Goal: Task Accomplishment & Management: Manage account settings

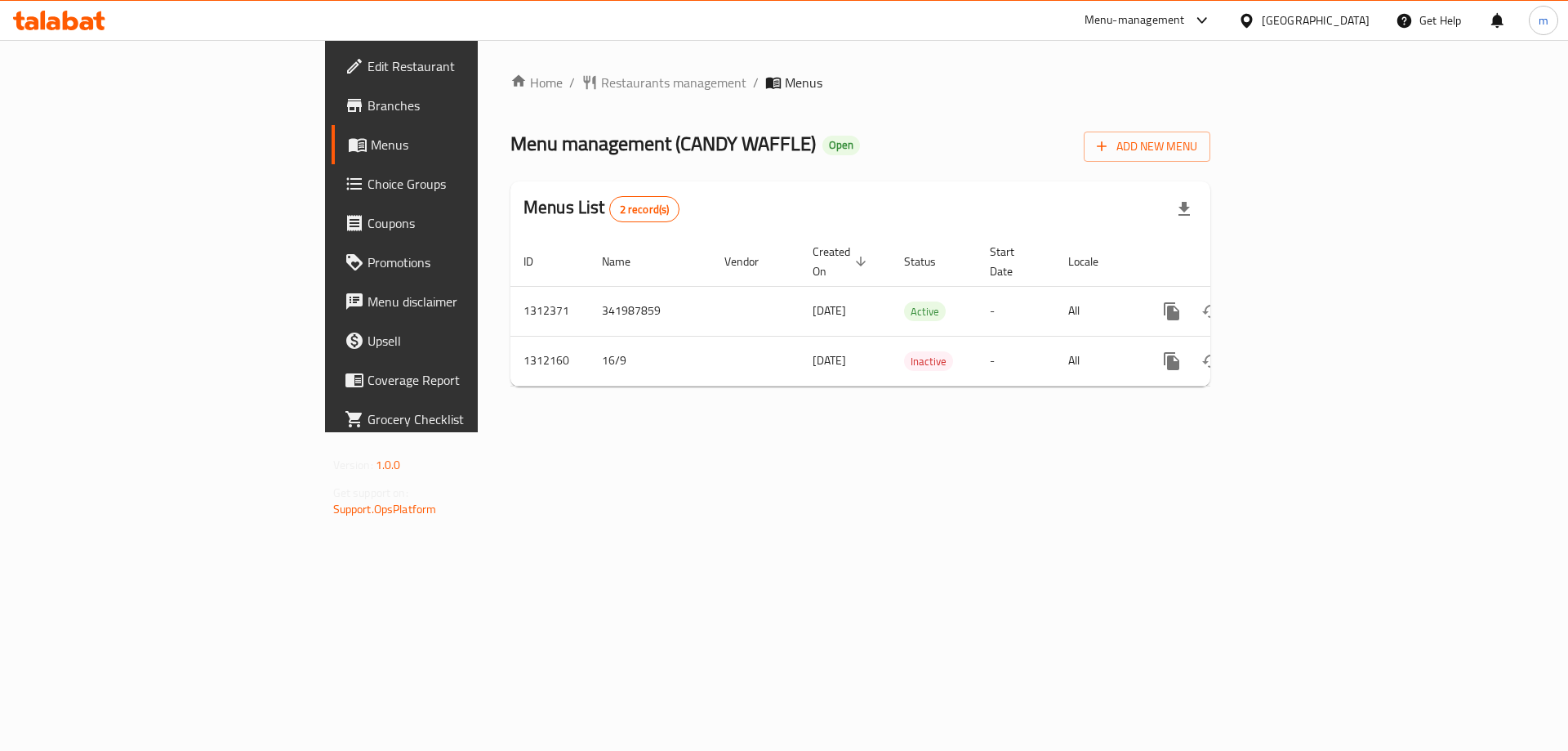
click at [368, 187] on span "Choice Groups" at bounding box center [471, 183] width 207 height 19
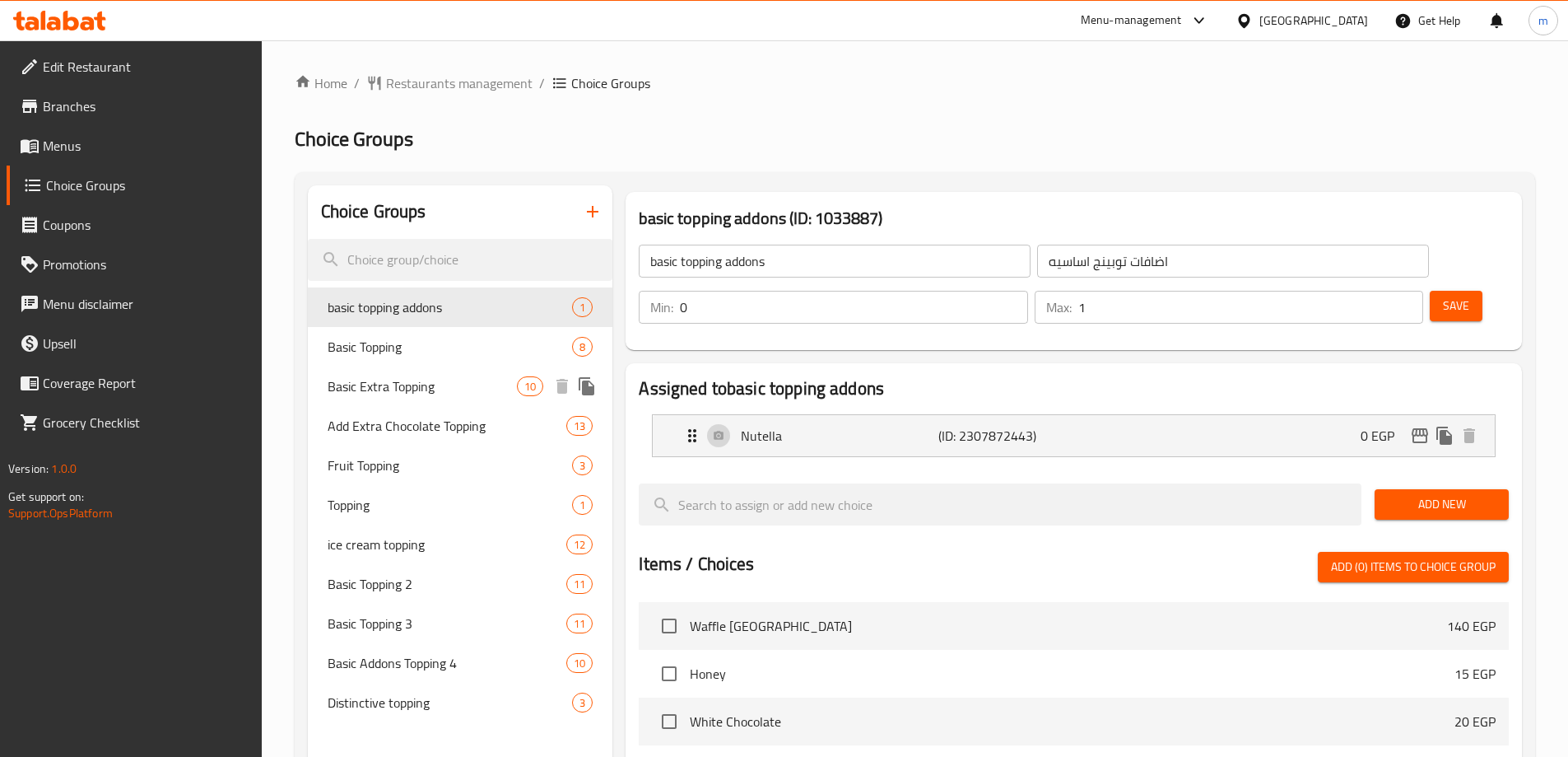
click at [379, 377] on span "Basic Extra Topping" at bounding box center [423, 385] width 190 height 20
type input "Basic Extra Topping"
type input "اكسترا توبينج أساسي"
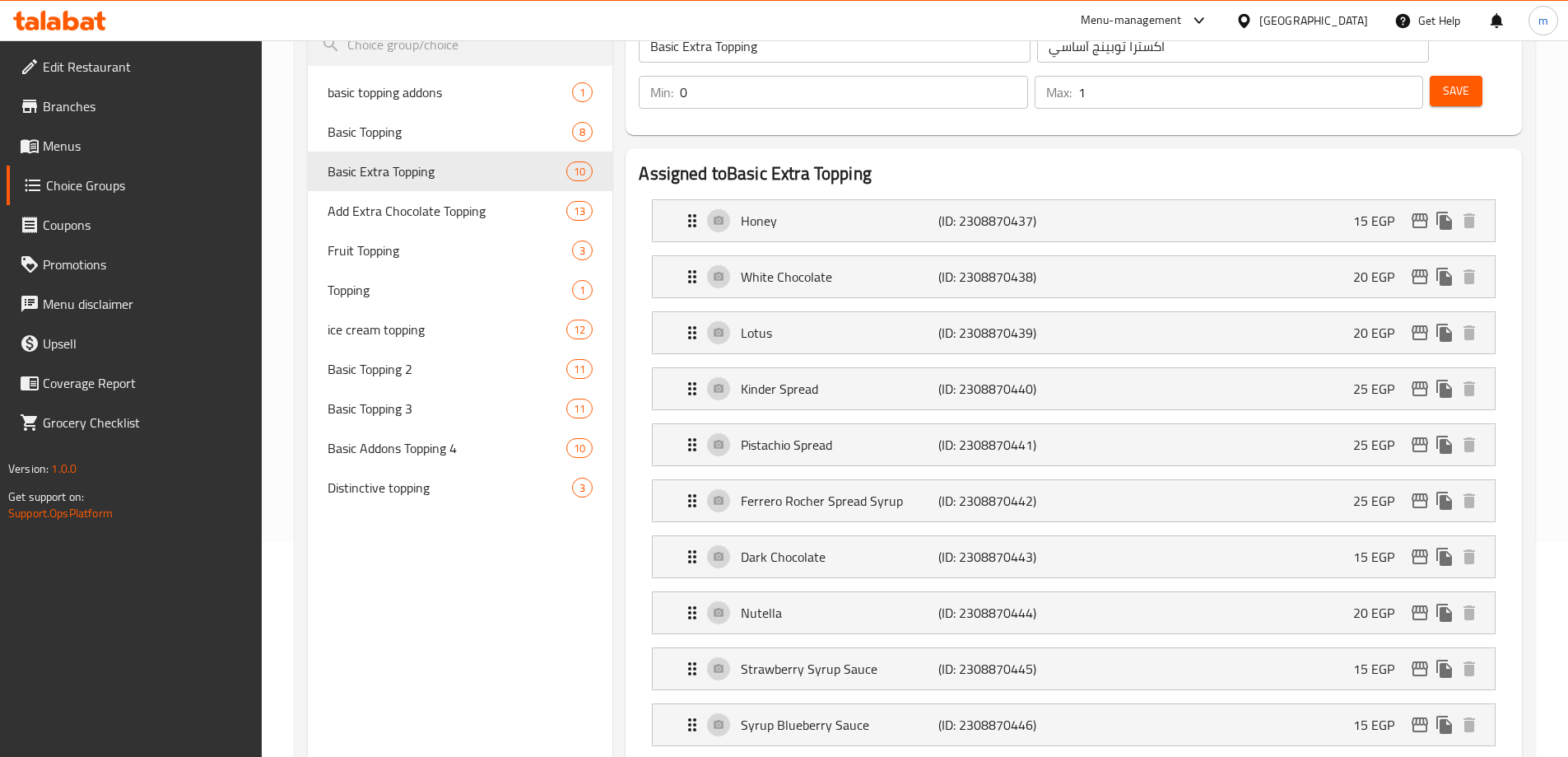
scroll to position [191, 0]
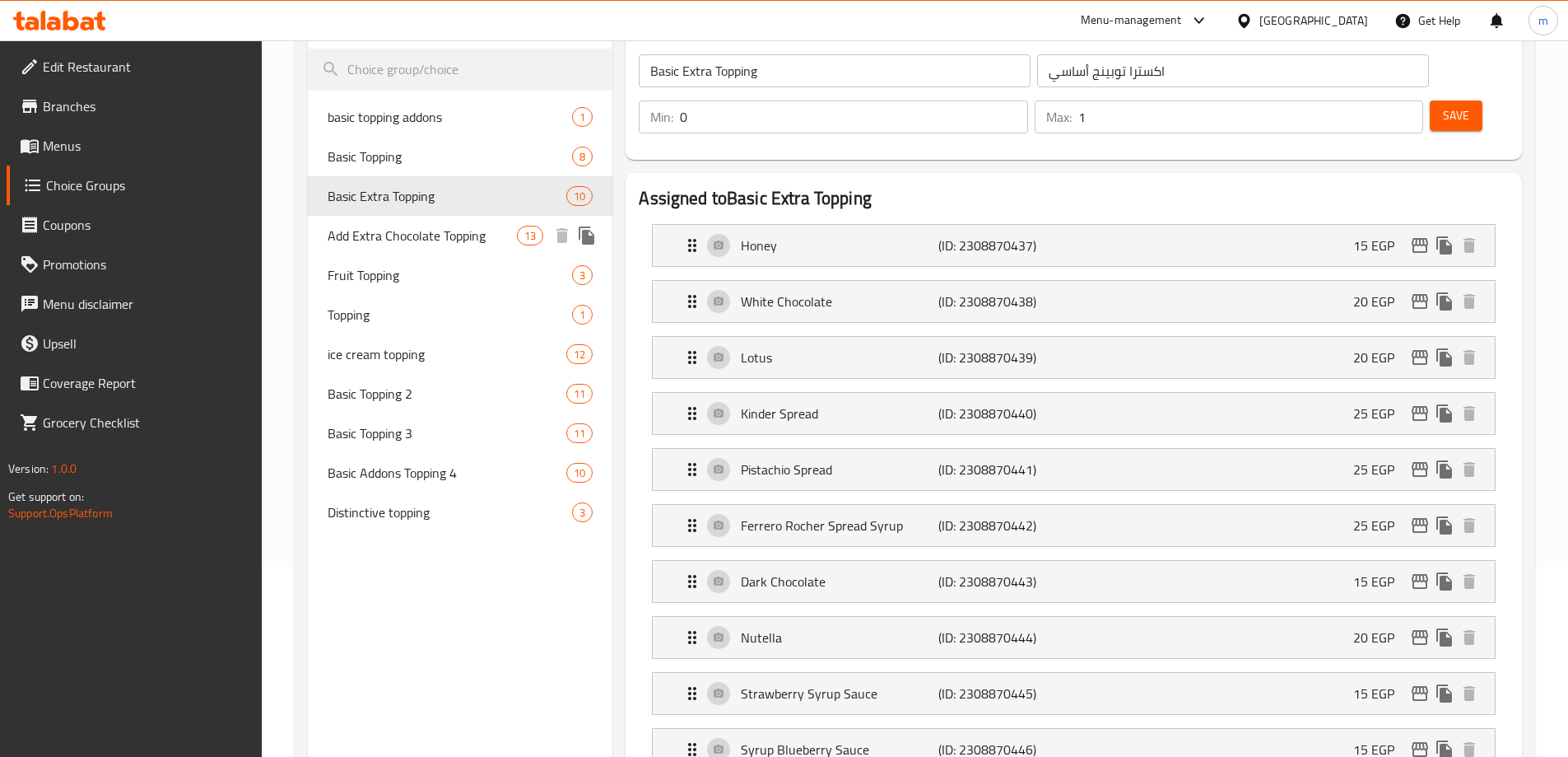
click at [415, 245] on span "Add Extra Chocolate Topping" at bounding box center [423, 235] width 190 height 20
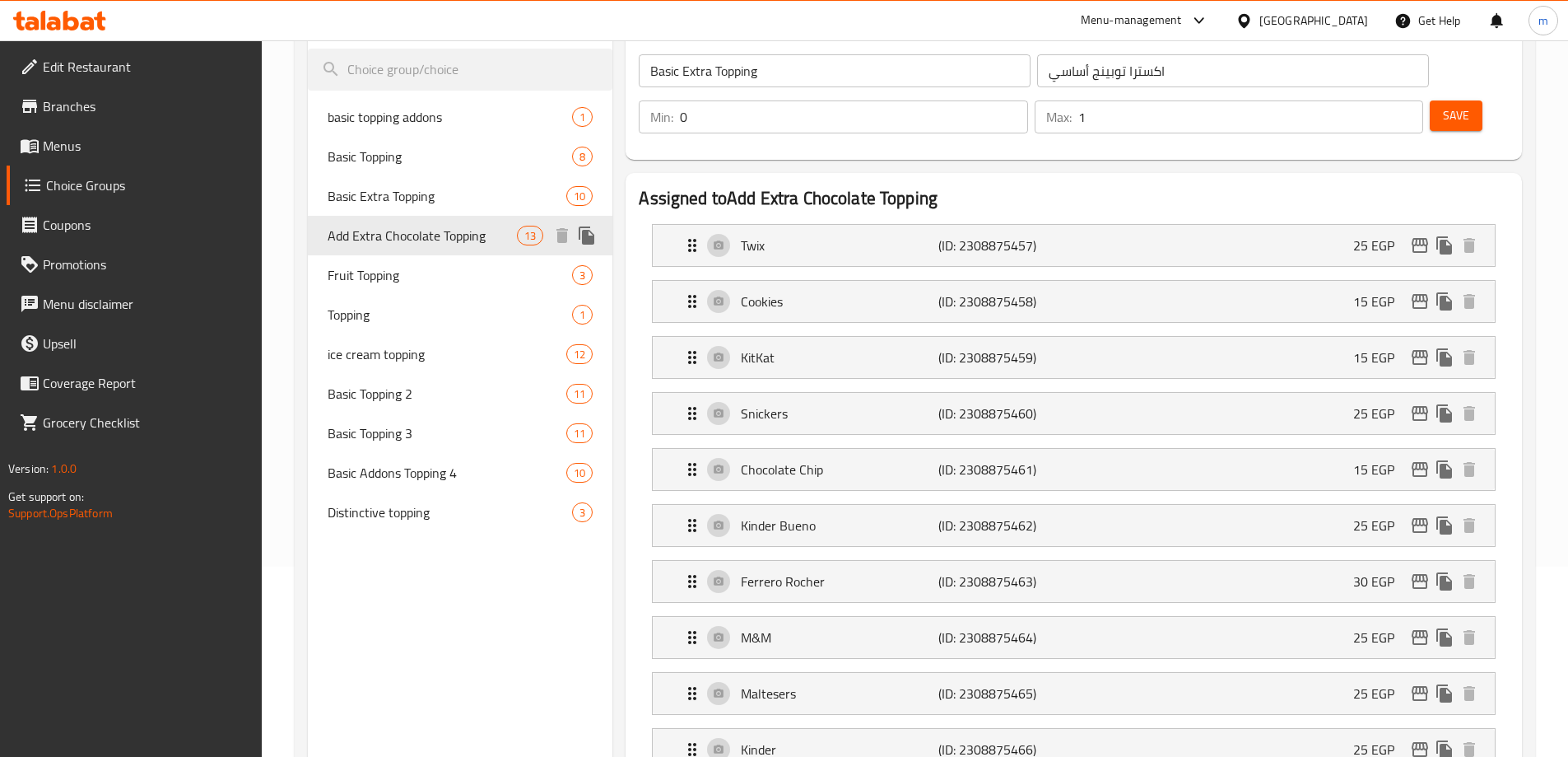
type input "Add Extra Chocolate Topping"
type input "أضافة إكسترا تشوكلات توبينج"
type input "13"
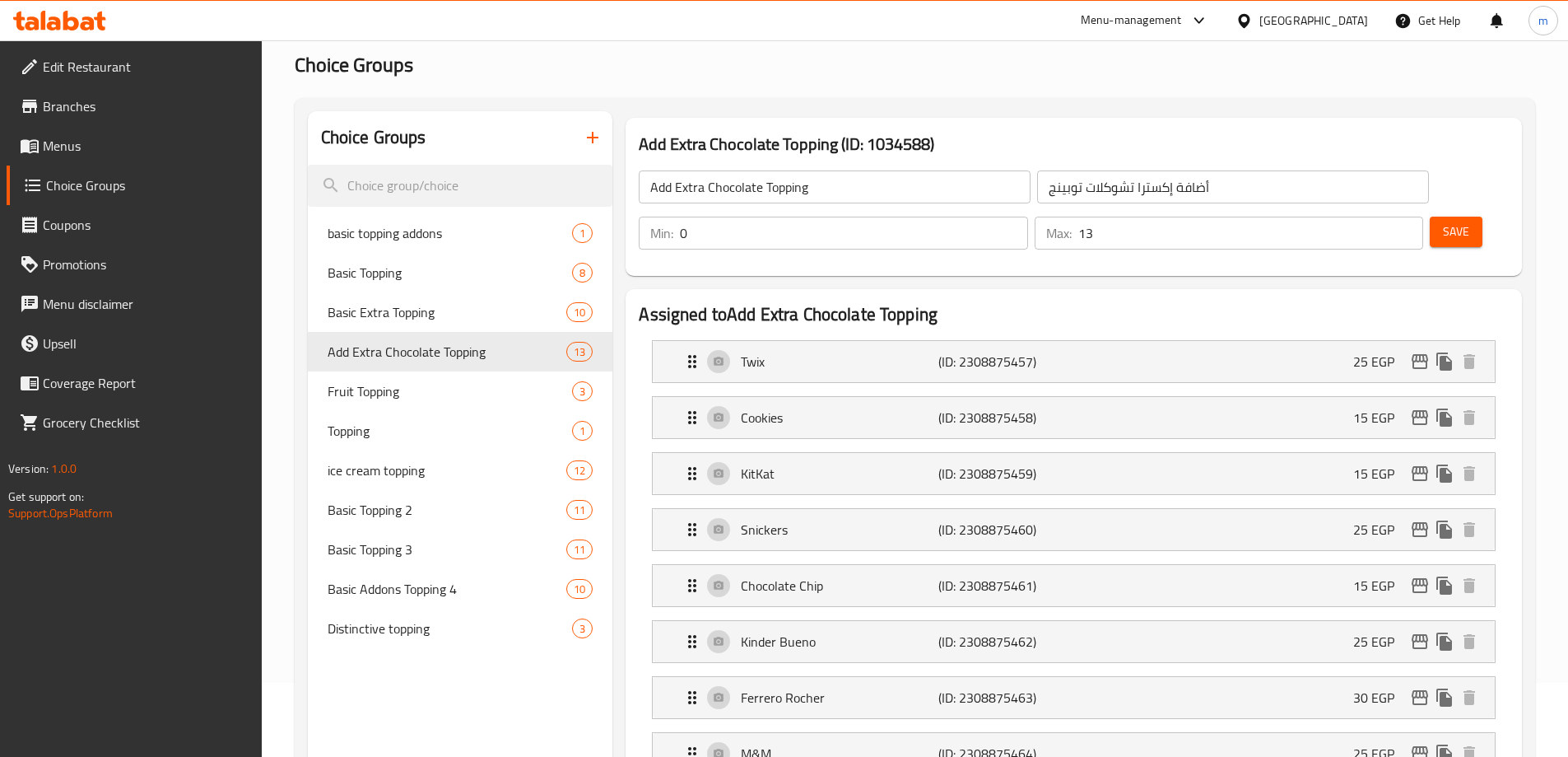
scroll to position [165, 0]
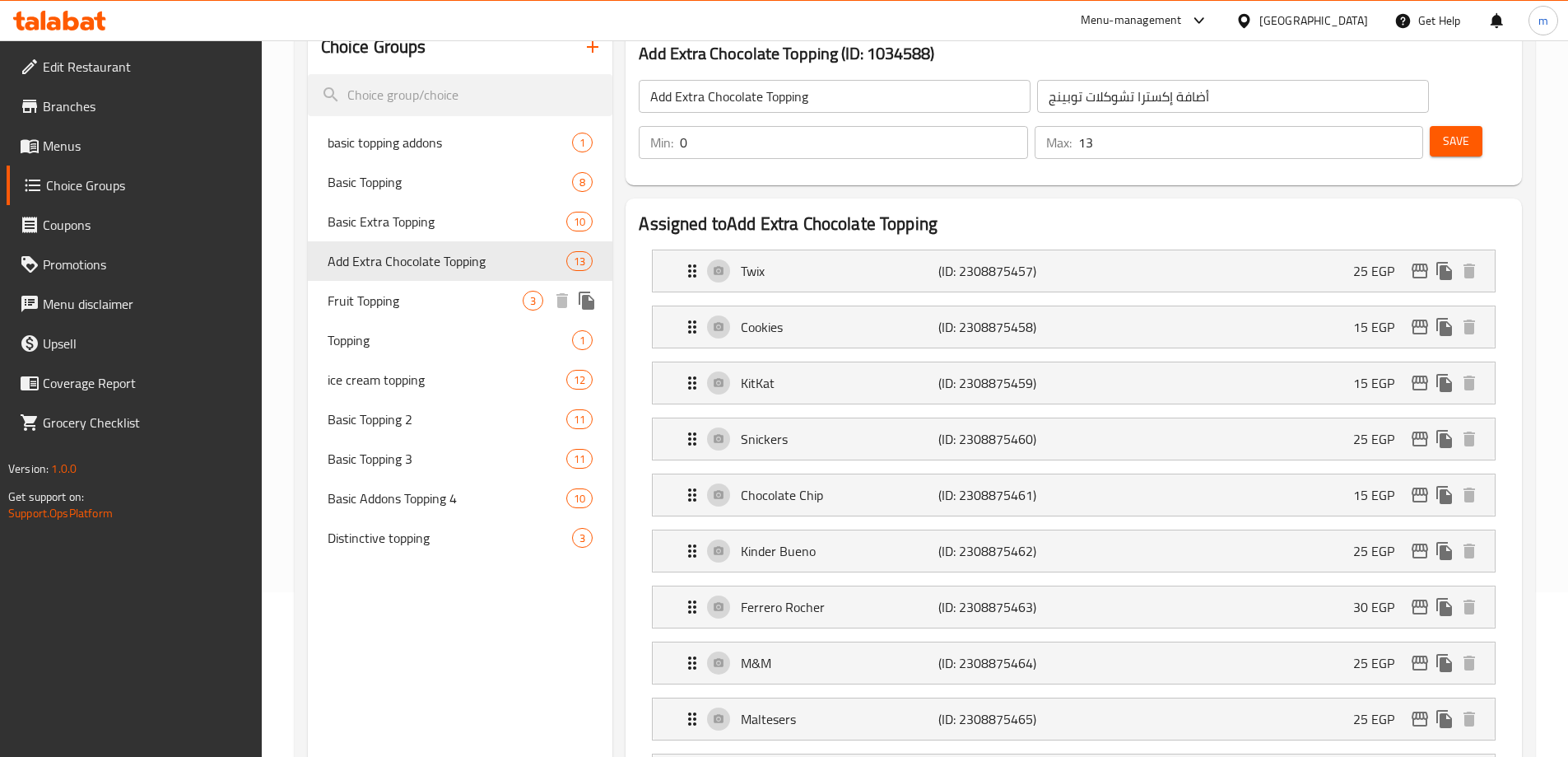
click at [422, 300] on span "Fruit Topping" at bounding box center [425, 300] width 196 height 20
type input "Fruit Topping"
type input "أضاف فاكهه"
type input "3"
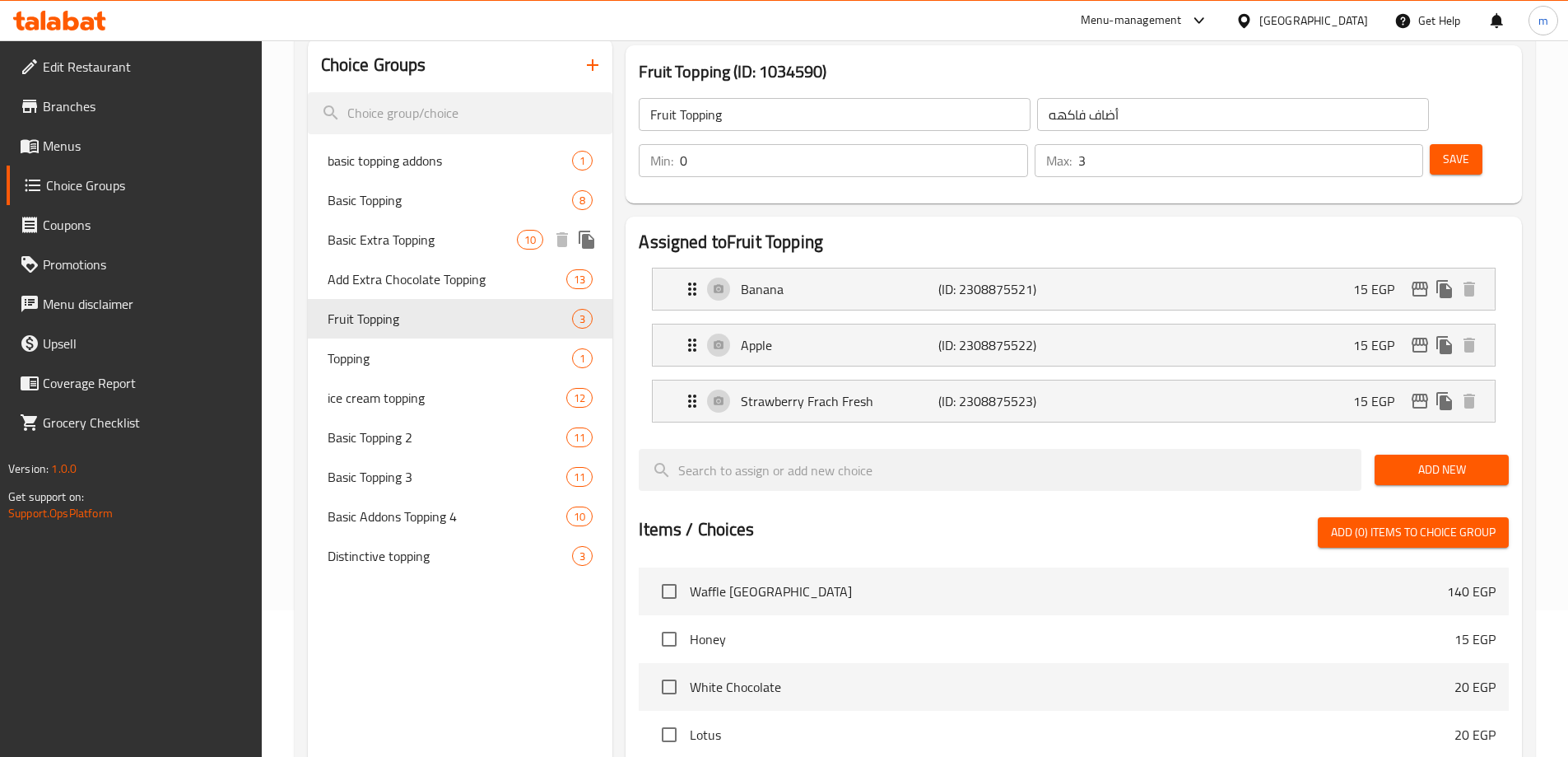
scroll to position [127, 0]
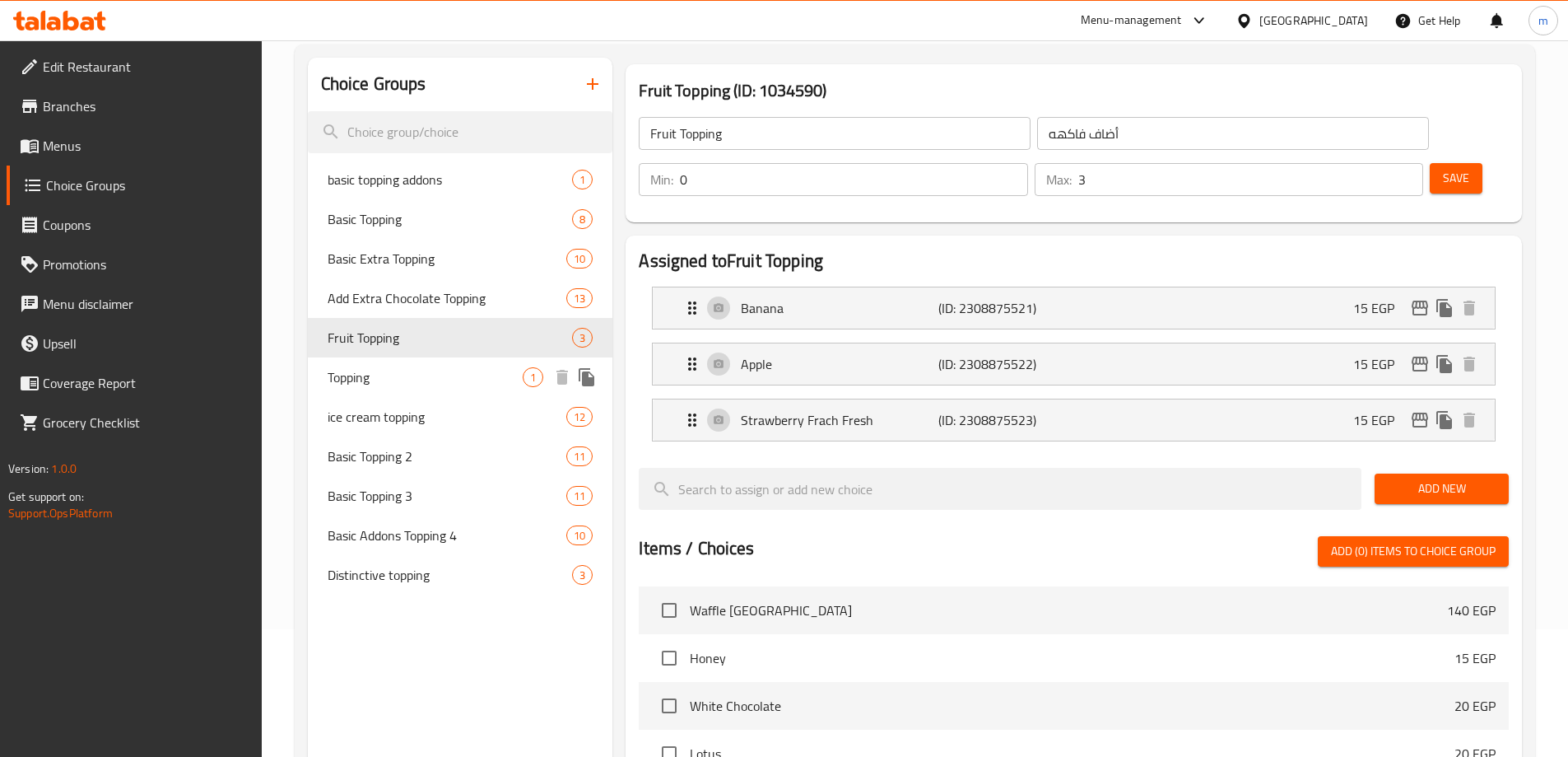
click at [407, 384] on span "Topping" at bounding box center [425, 377] width 196 height 20
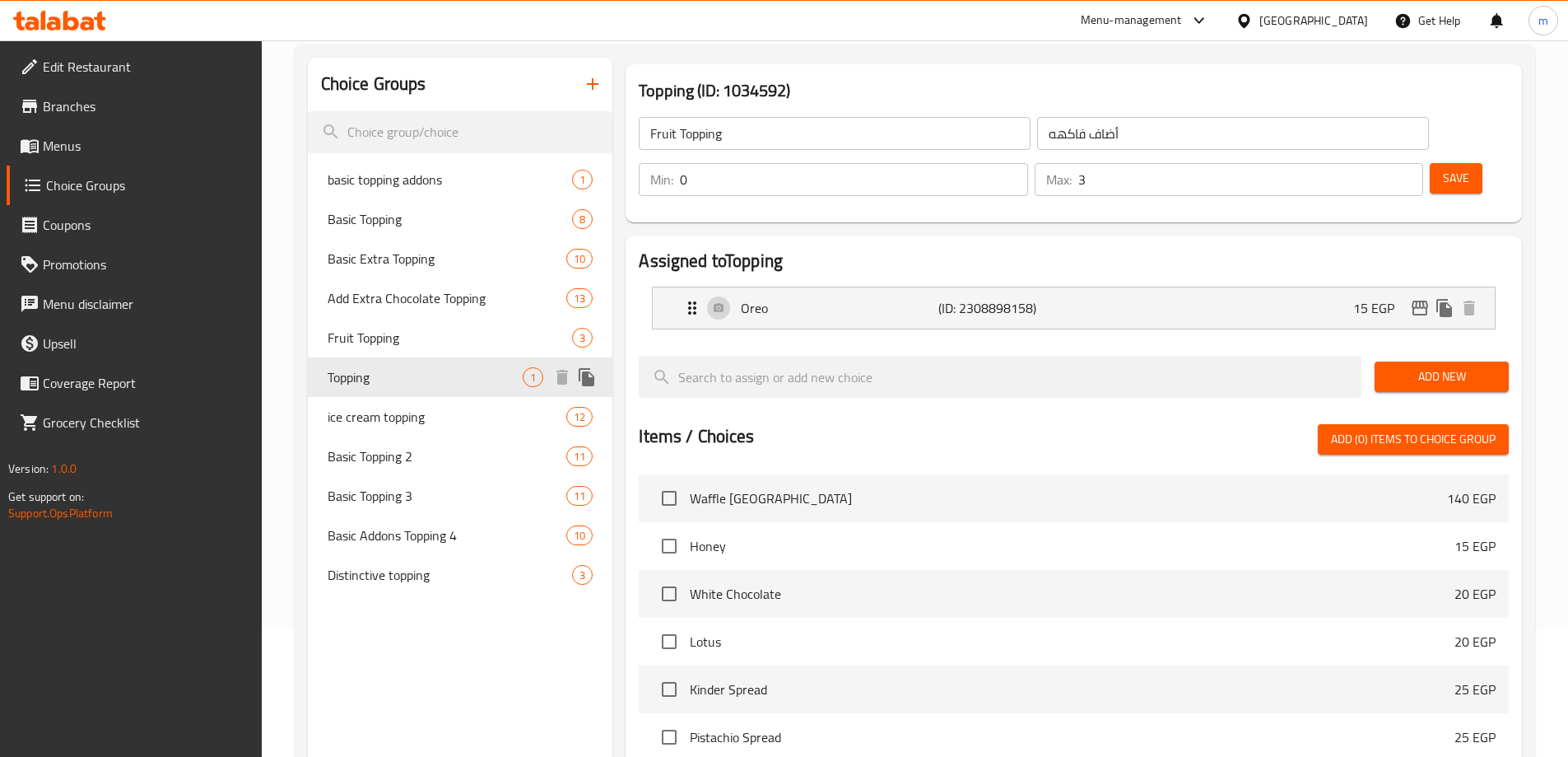
type input "Topping"
type input "توبينج"
type input "1"
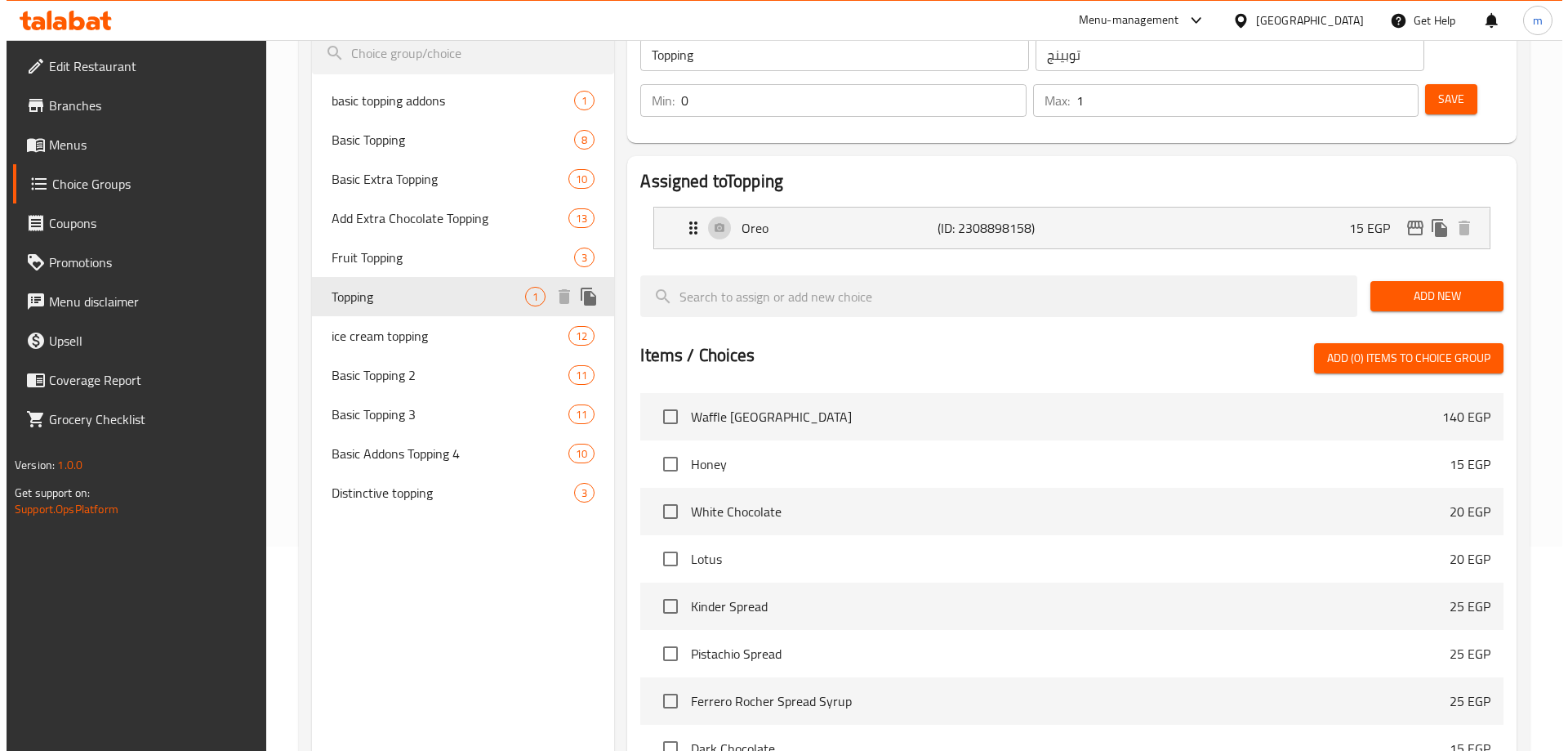
scroll to position [0, 0]
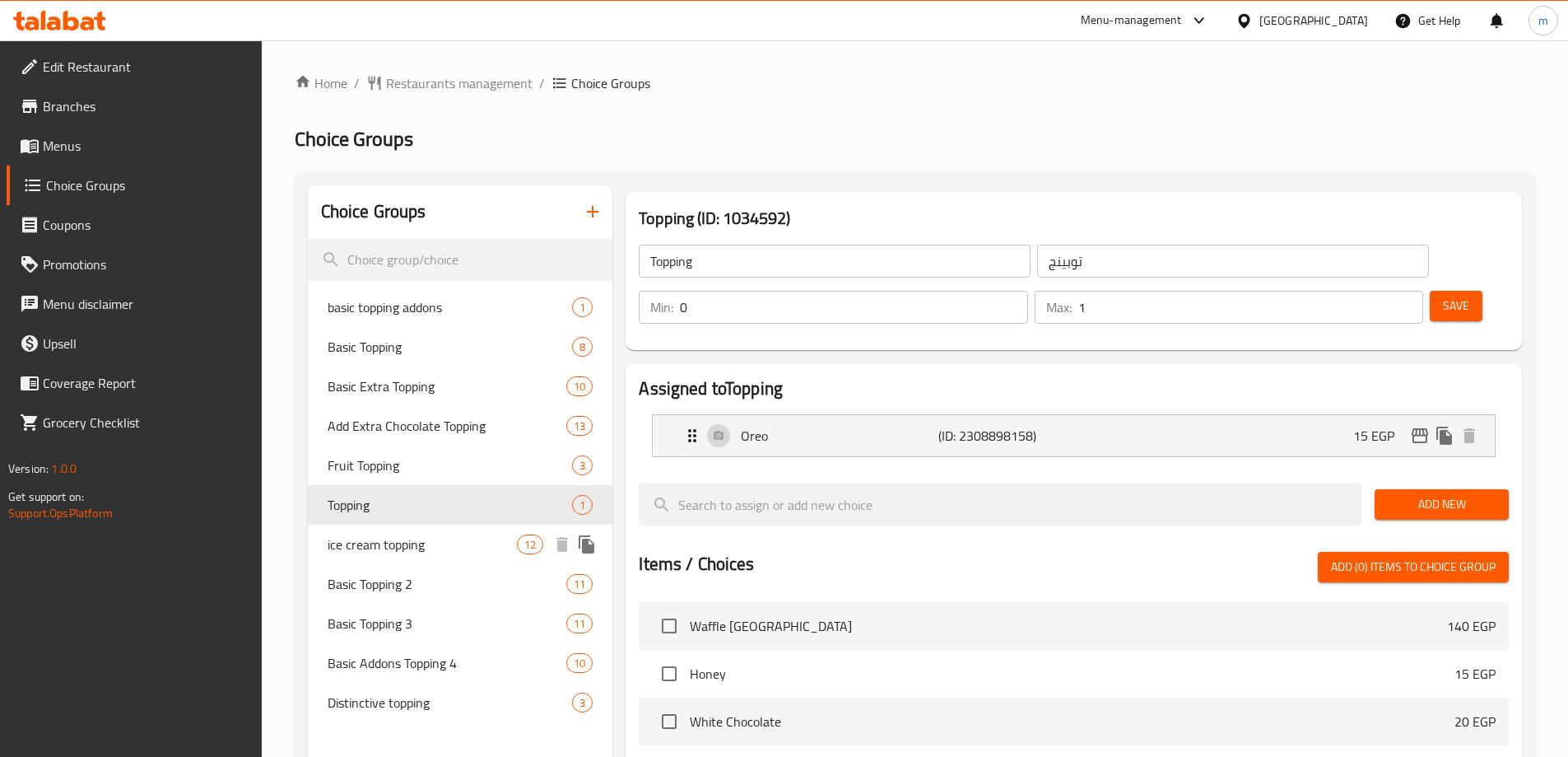
click at [383, 553] on span "ice cream topping" at bounding box center [423, 544] width 190 height 20
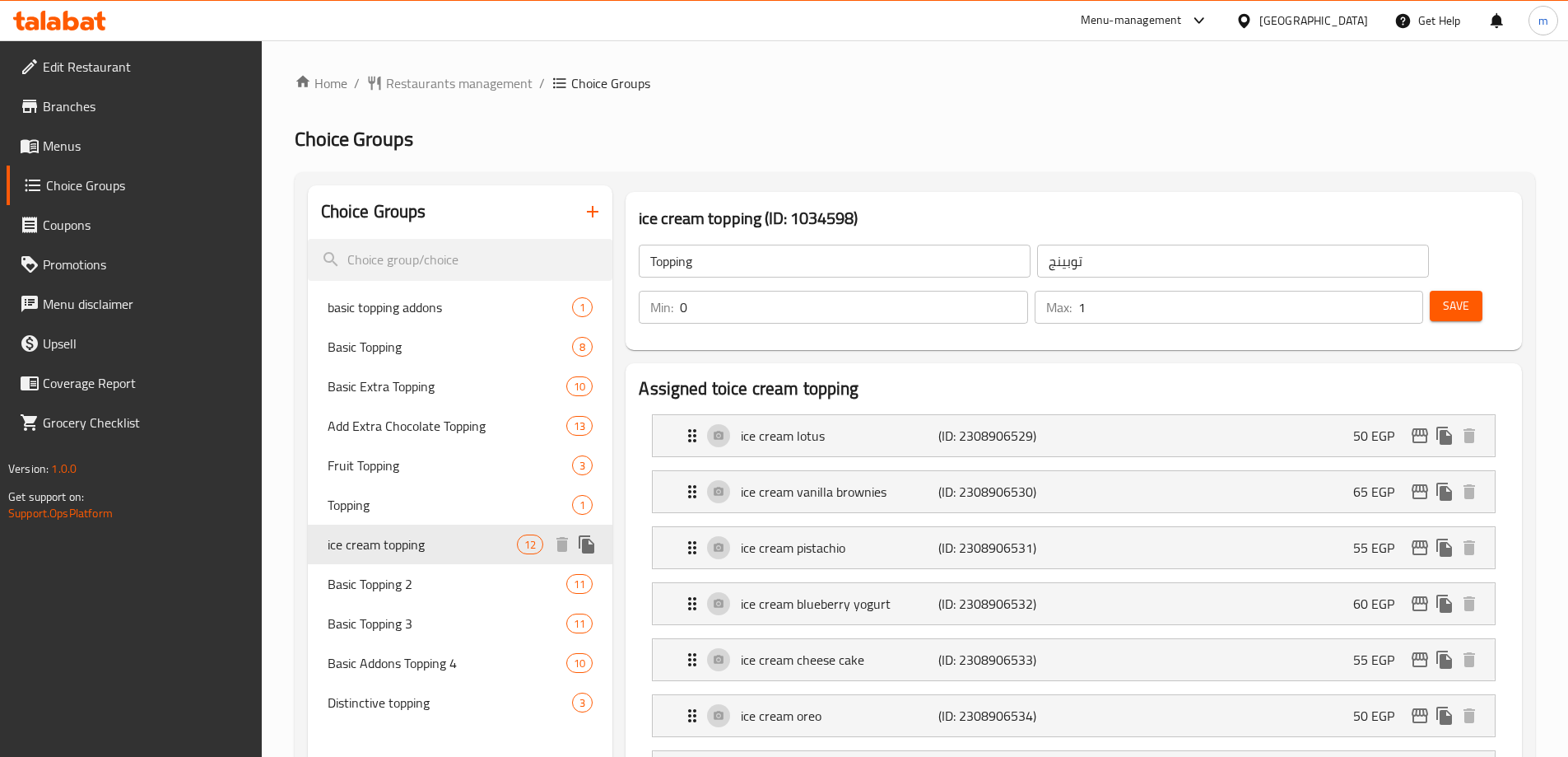
type input "ice cream topping"
type input "أضاف ايس كريم"
type input "10"
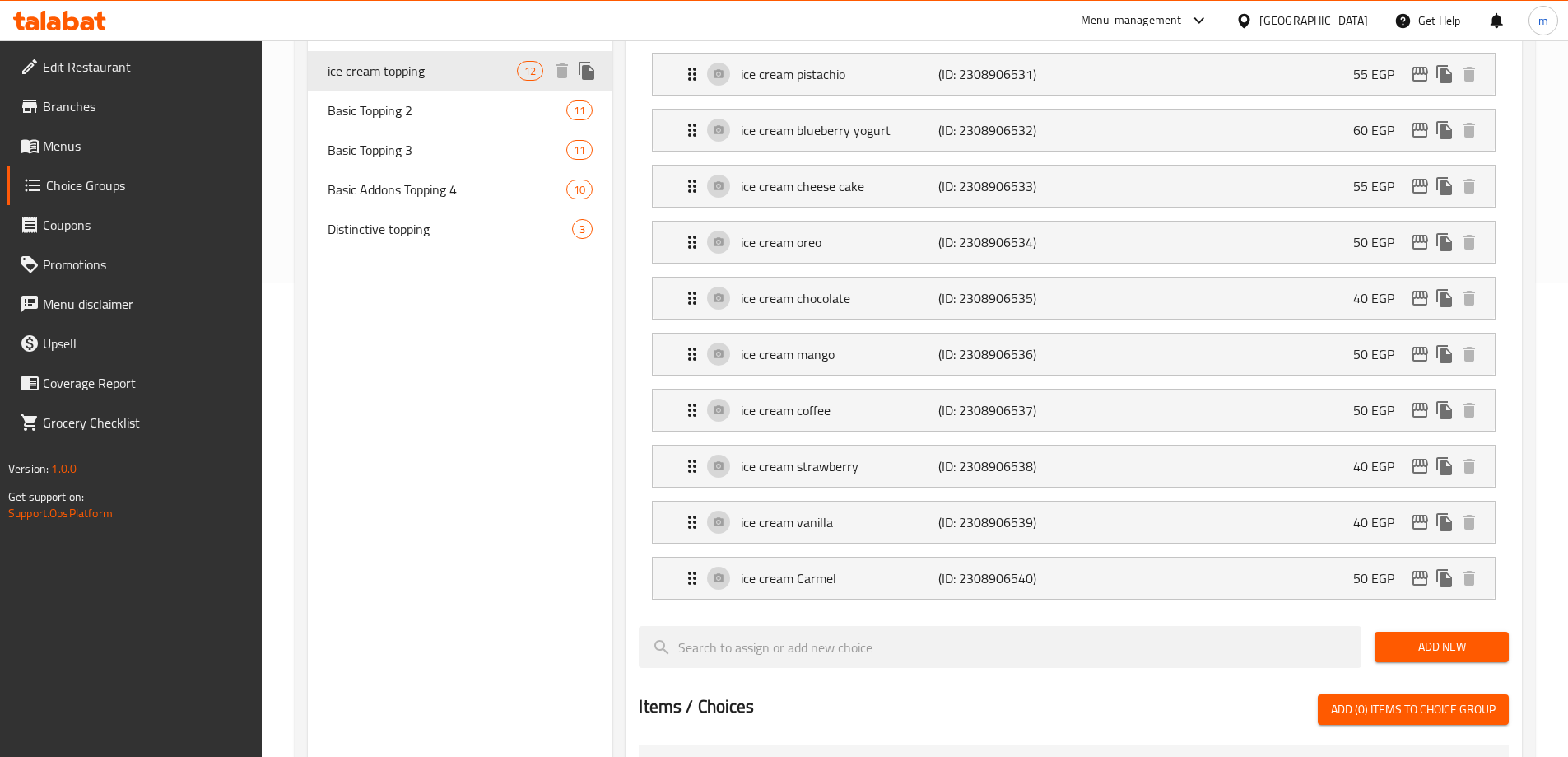
scroll to position [467, 0]
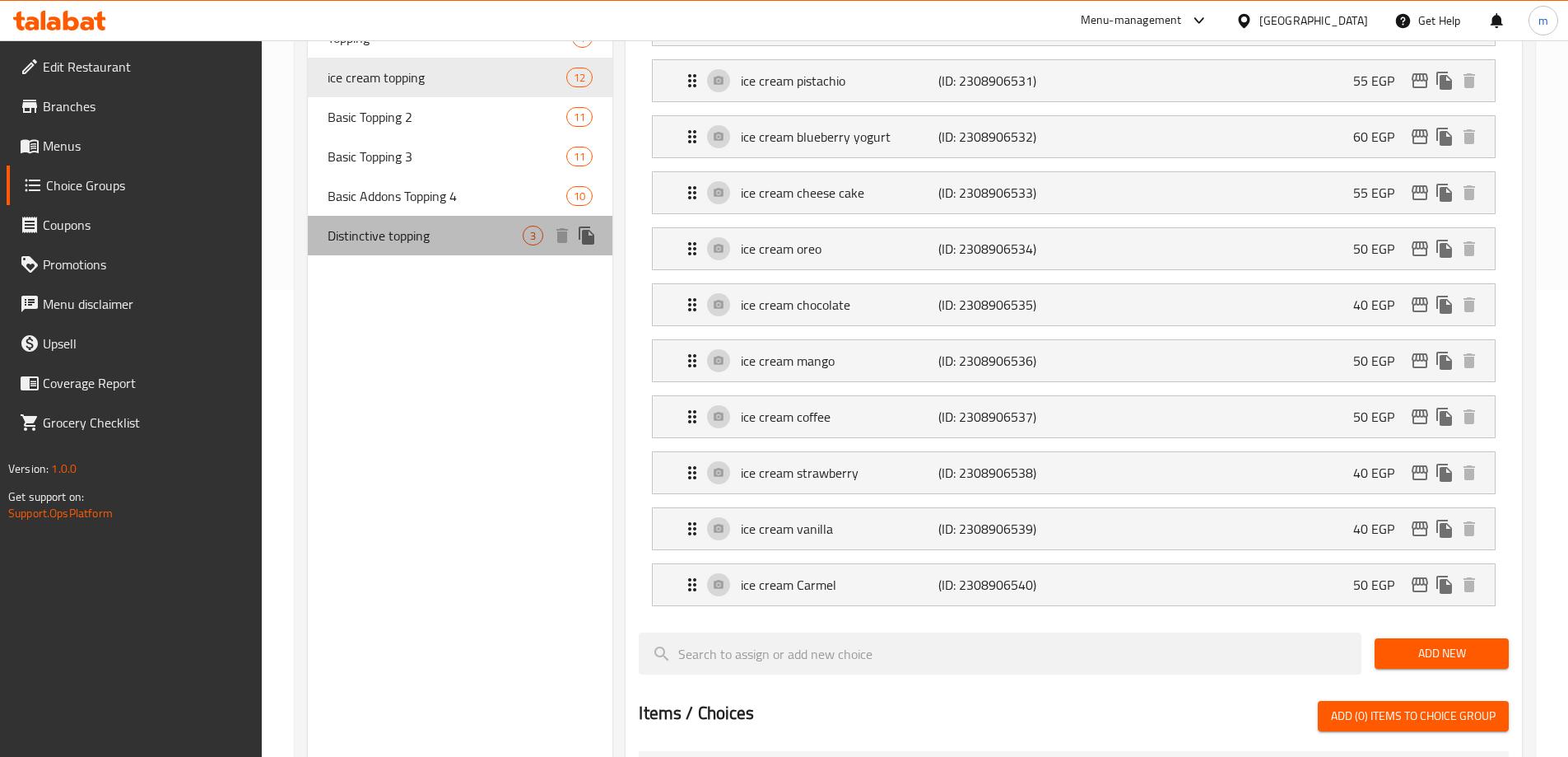
click at [397, 220] on div "Distinctive topping 3" at bounding box center [460, 236] width 306 height 39
type input "Distinctive topping"
type input "اضافات متميزة"
type input "3"
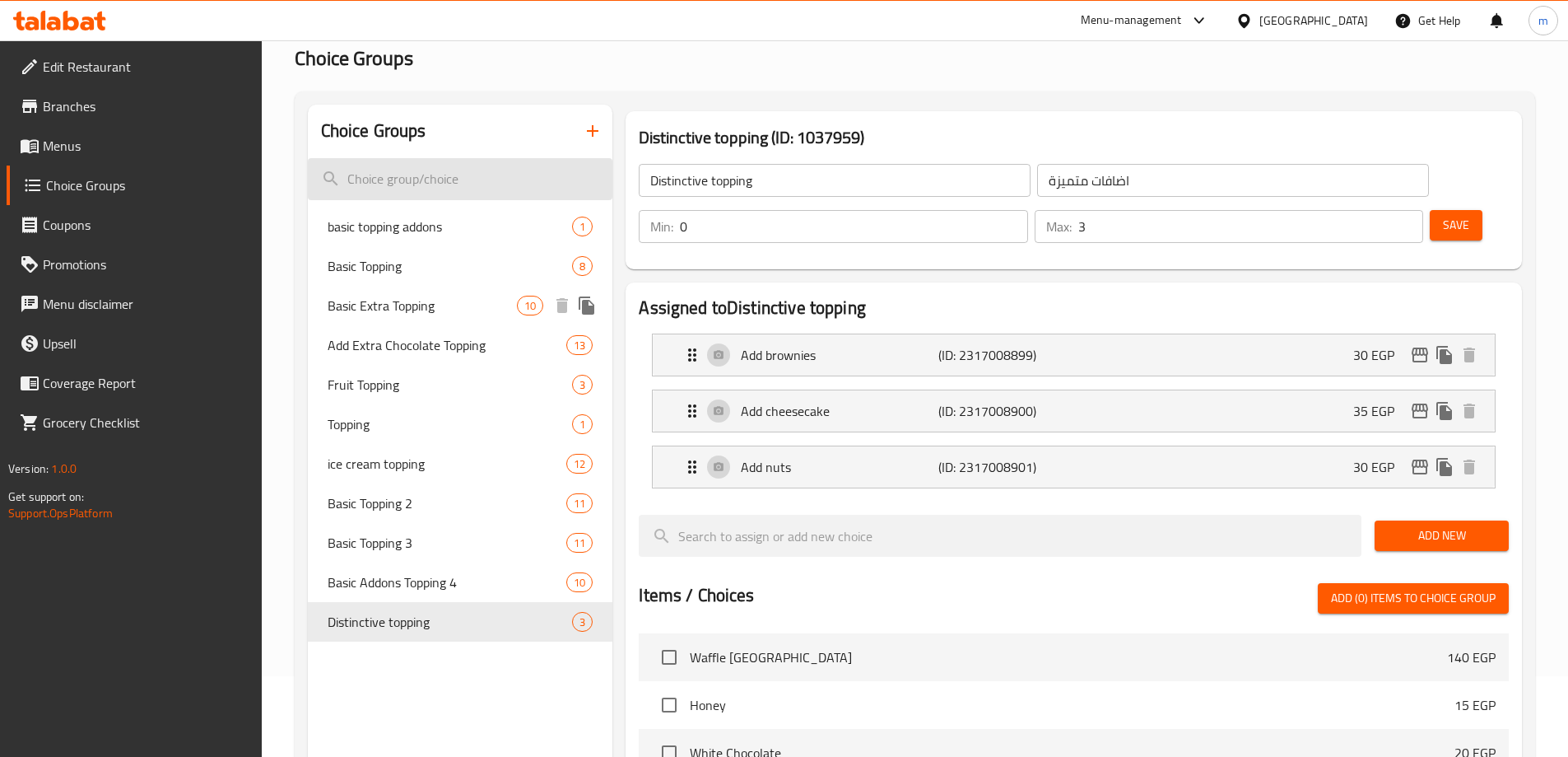
scroll to position [0, 0]
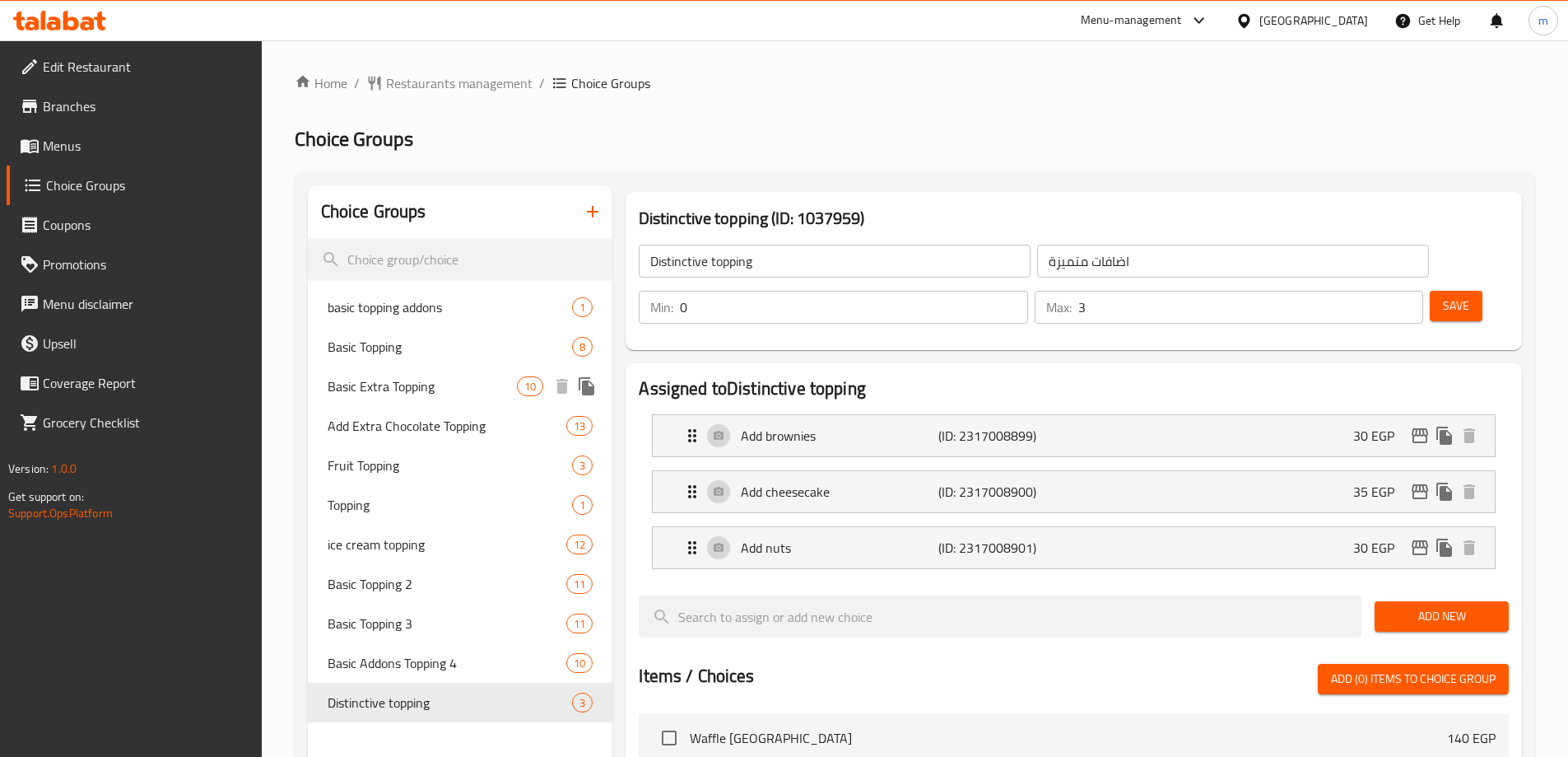
click at [419, 379] on span "Basic Extra Topping" at bounding box center [423, 385] width 190 height 20
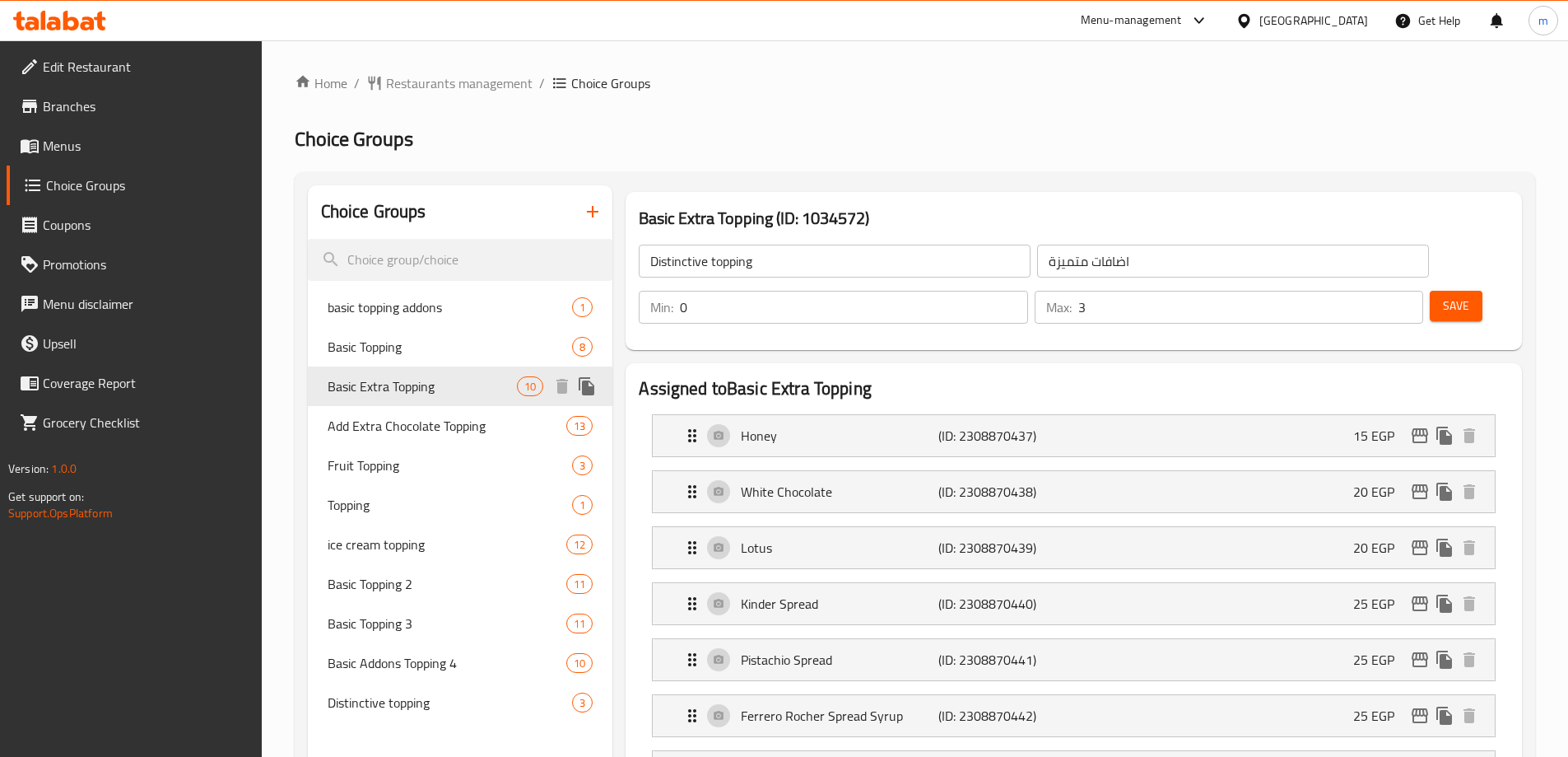
type input "Basic Extra Topping"
type input "اكسترا توبينج أساسي"
type input "1"
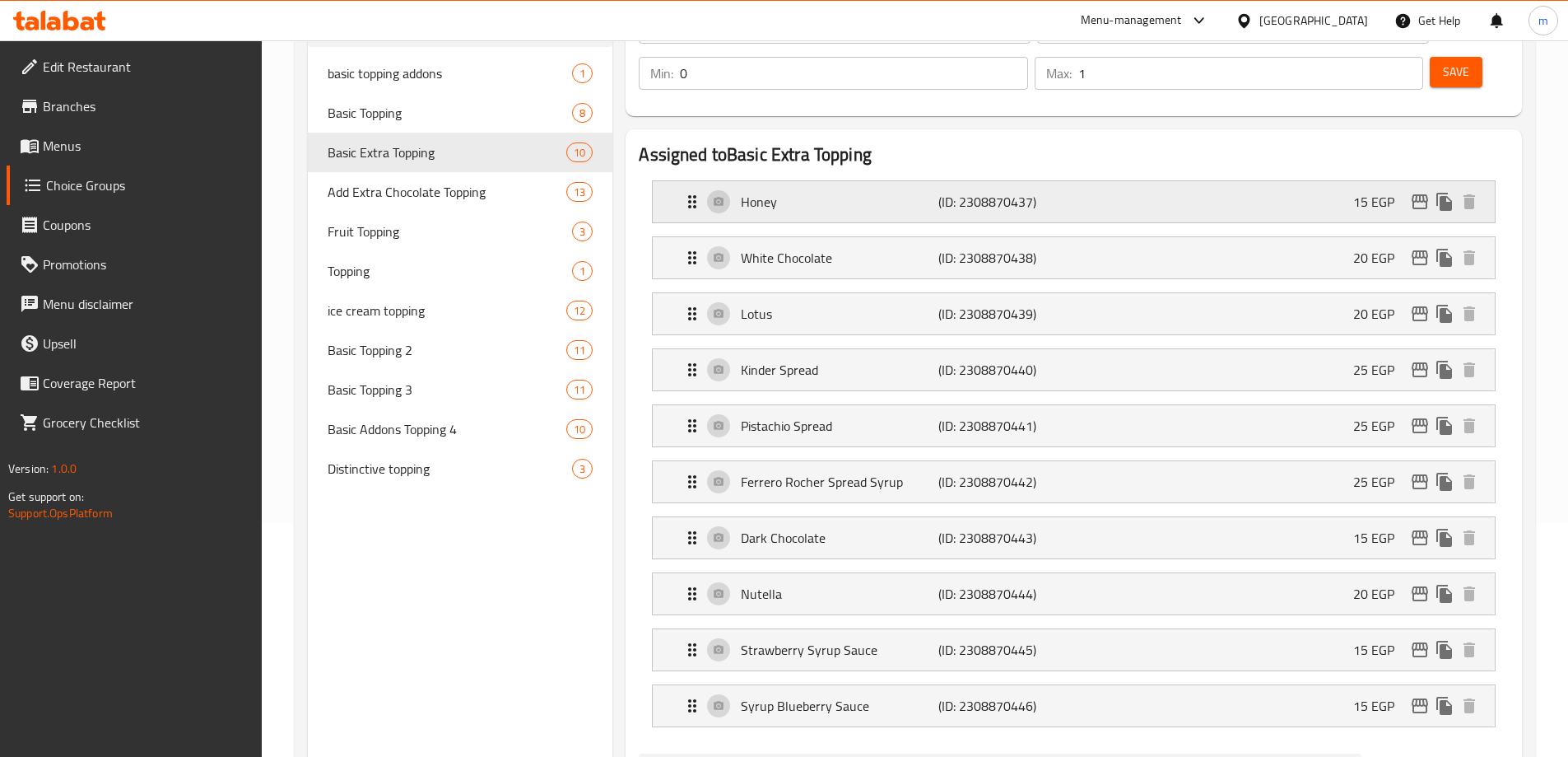
scroll to position [82, 0]
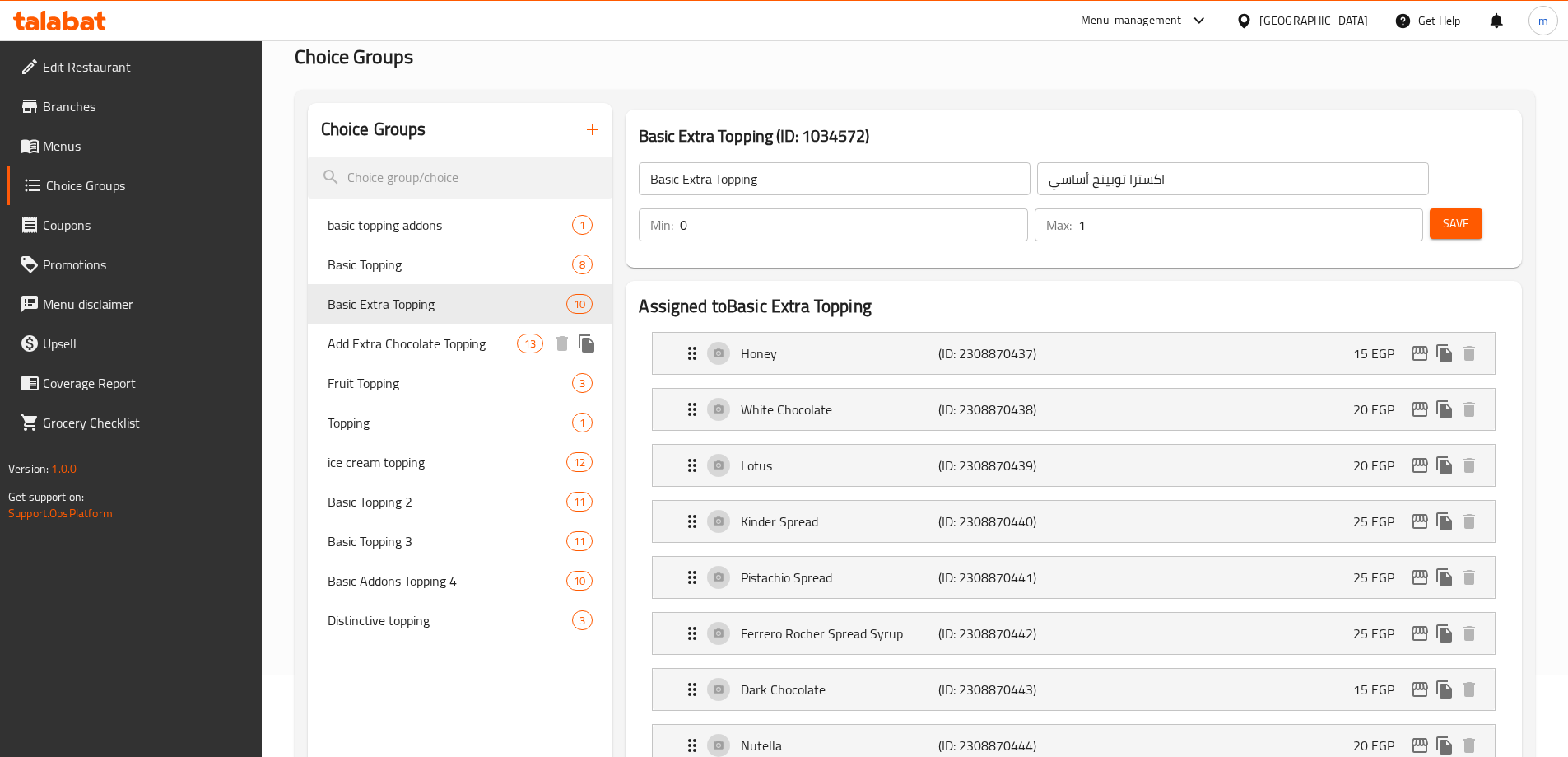
click at [415, 333] on span "Add Extra Chocolate Topping" at bounding box center [423, 343] width 190 height 20
type input "Add Extra Chocolate Topping"
type input "أضافة إكسترا تشوكلات توبينج"
type input "13"
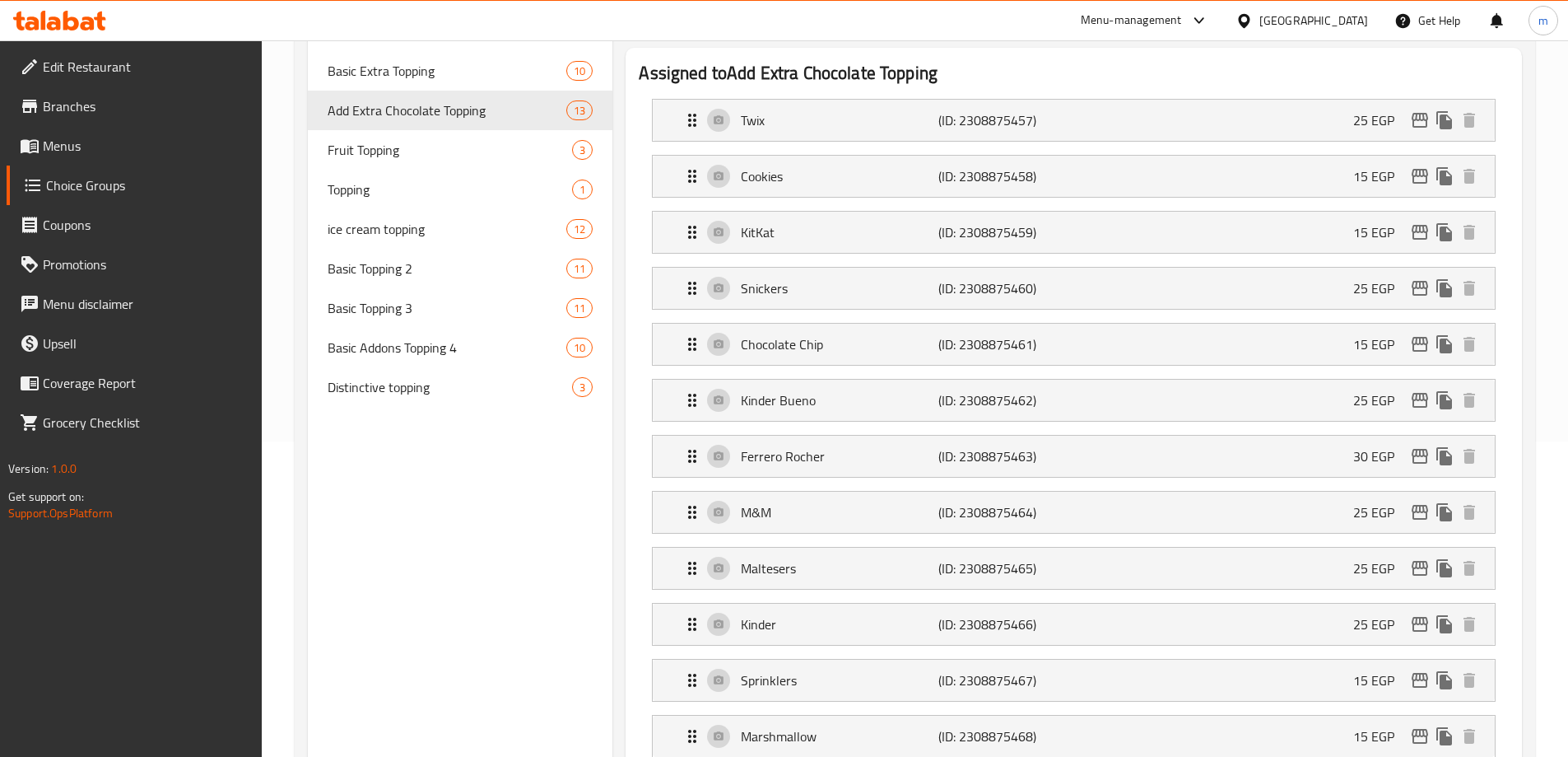
scroll to position [165, 0]
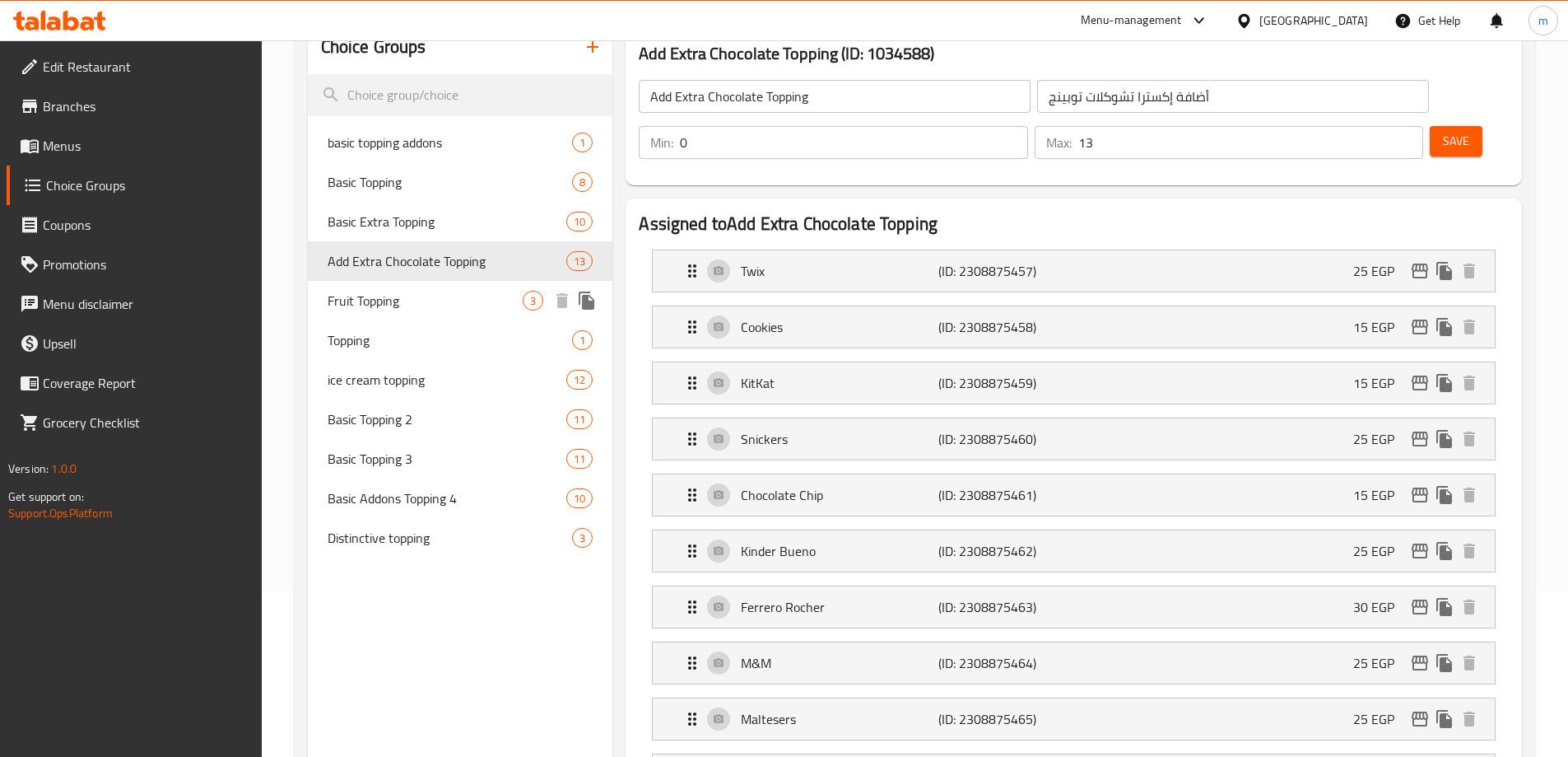
click at [397, 287] on div "Fruit Topping 3" at bounding box center [460, 301] width 306 height 39
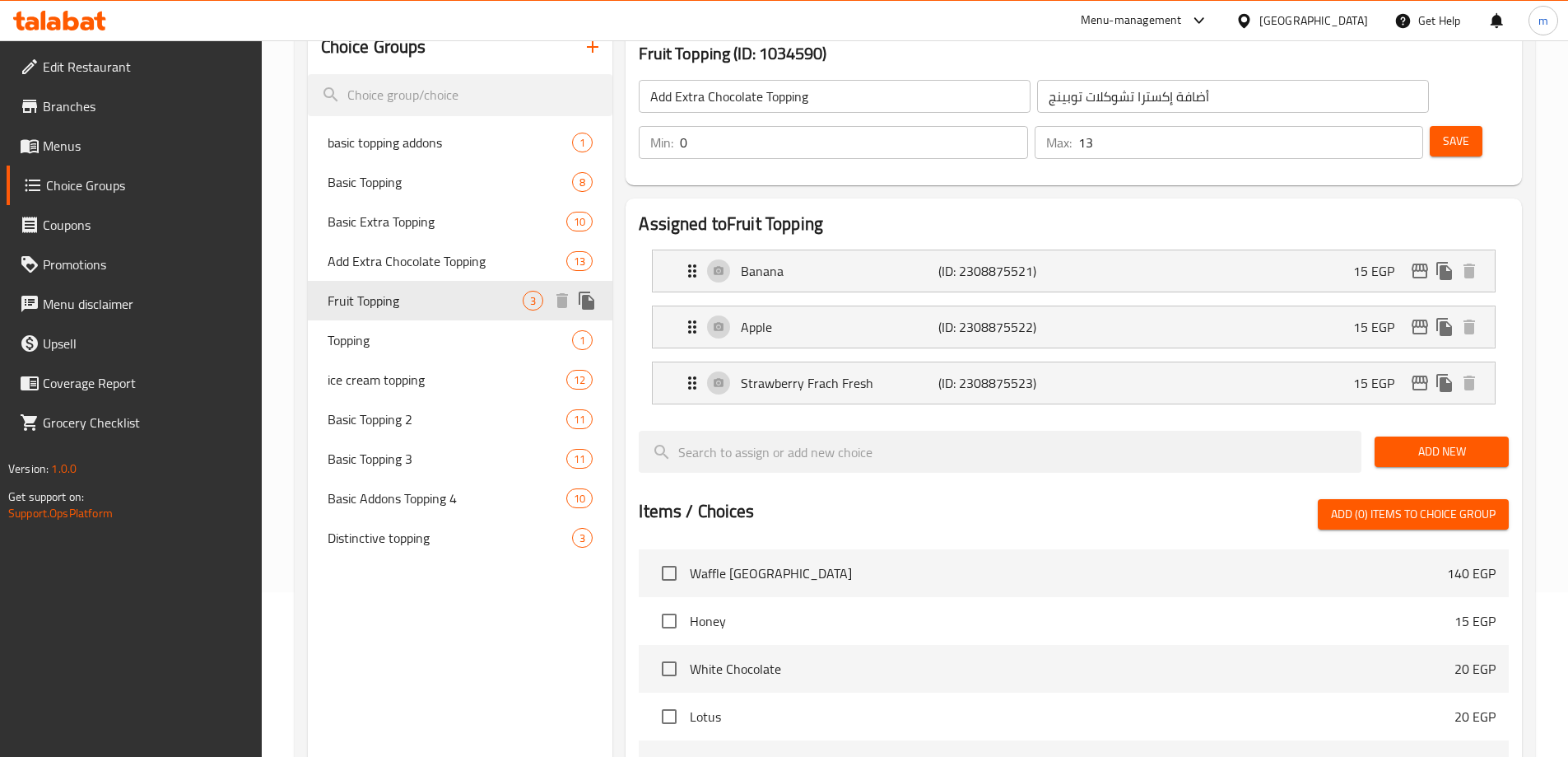
type input "Fruit Topping"
type input "أضاف فاكهه"
type input "3"
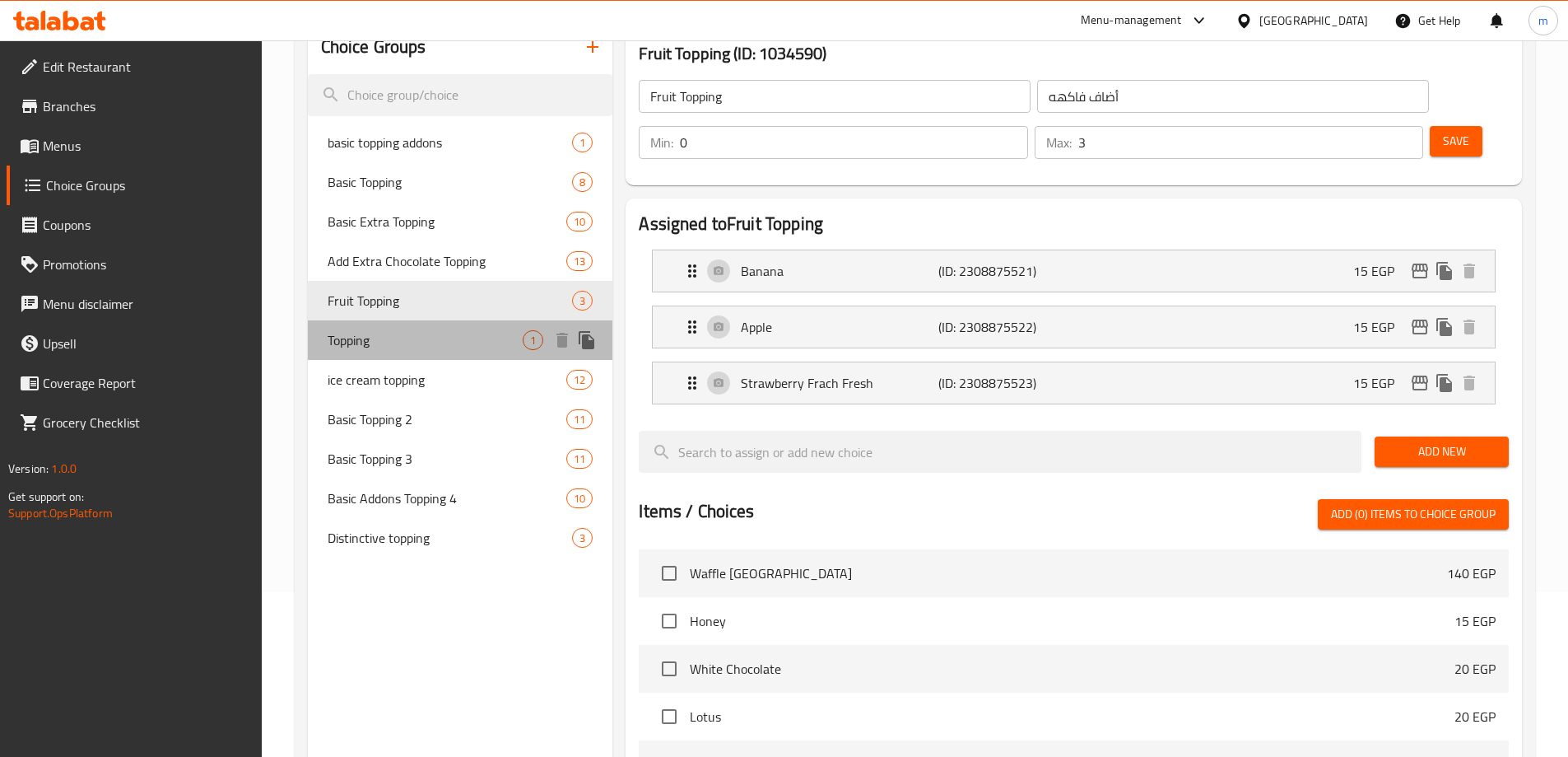
click at [401, 327] on div "Topping 1" at bounding box center [460, 340] width 306 height 39
type input "Topping"
type input "توبينج"
type input "1"
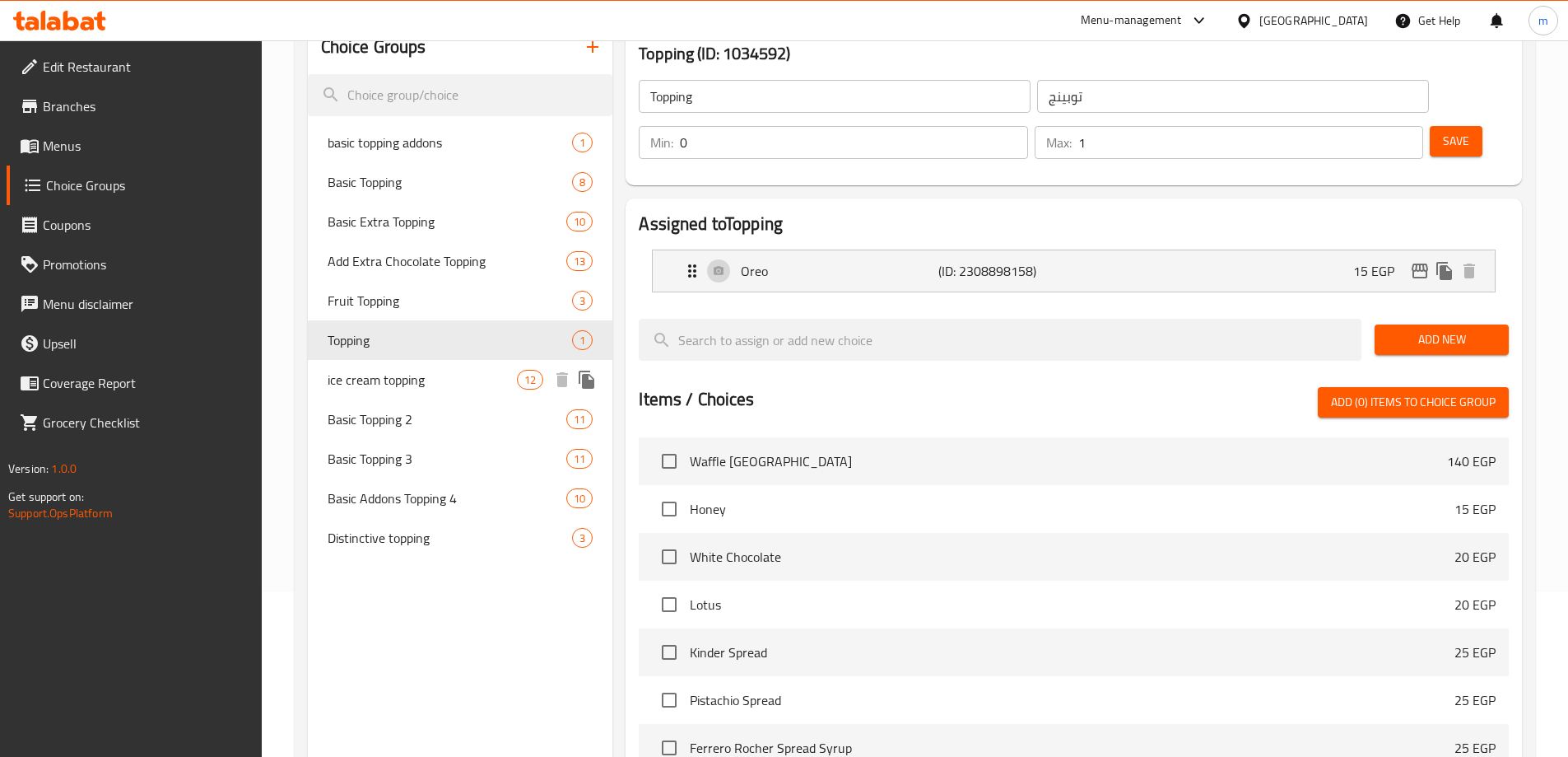
click at [395, 382] on span "ice cream topping" at bounding box center [423, 379] width 190 height 20
type input "ice cream topping"
type input "أضاف ايس كريم"
type input "10"
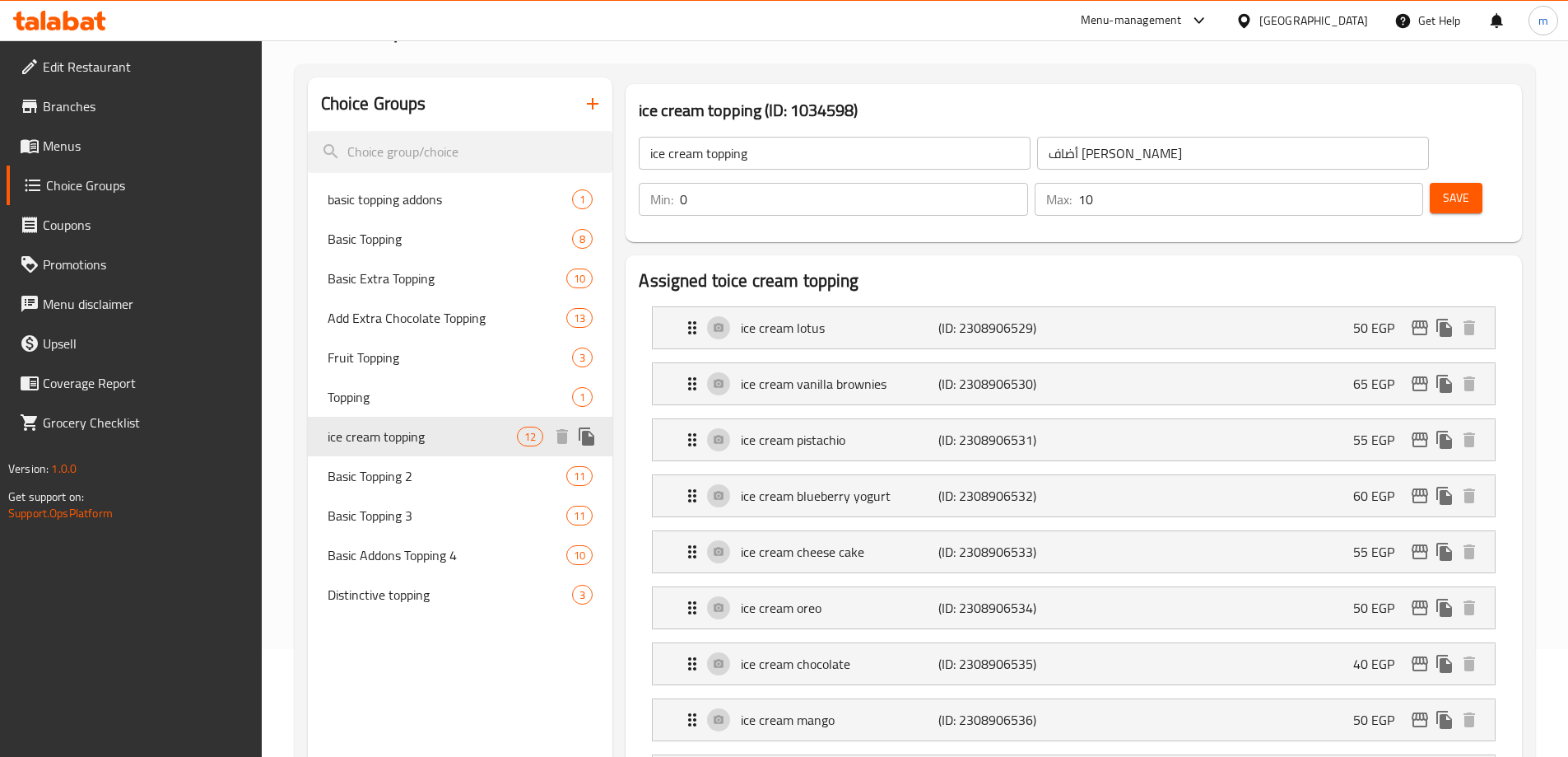
scroll to position [82, 0]
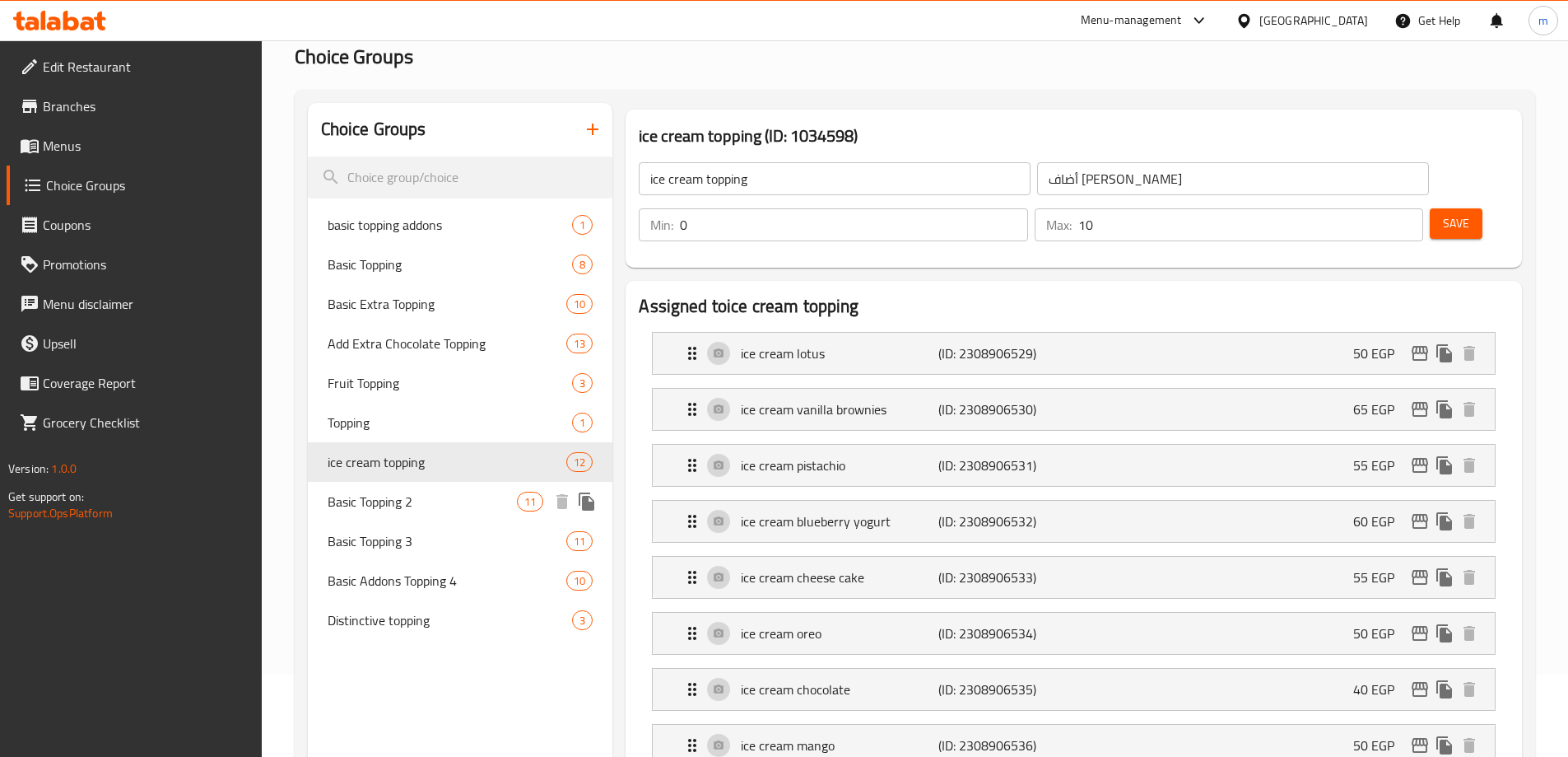
click at [395, 503] on span "Basic Topping 2" at bounding box center [423, 501] width 190 height 20
type input "Basic Topping 2"
type input "اضافه اساسية 2"
type input "1"
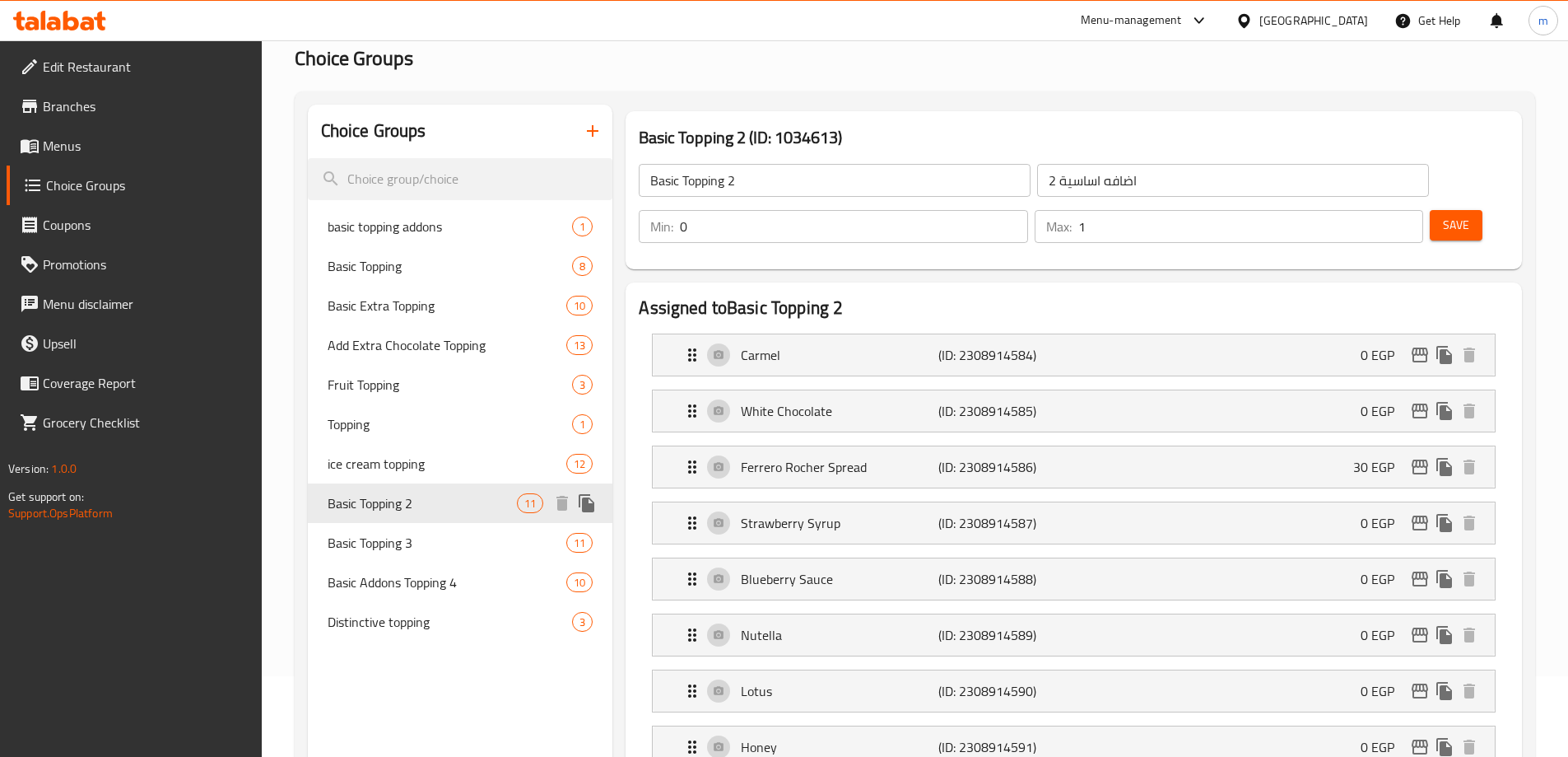
scroll to position [0, 0]
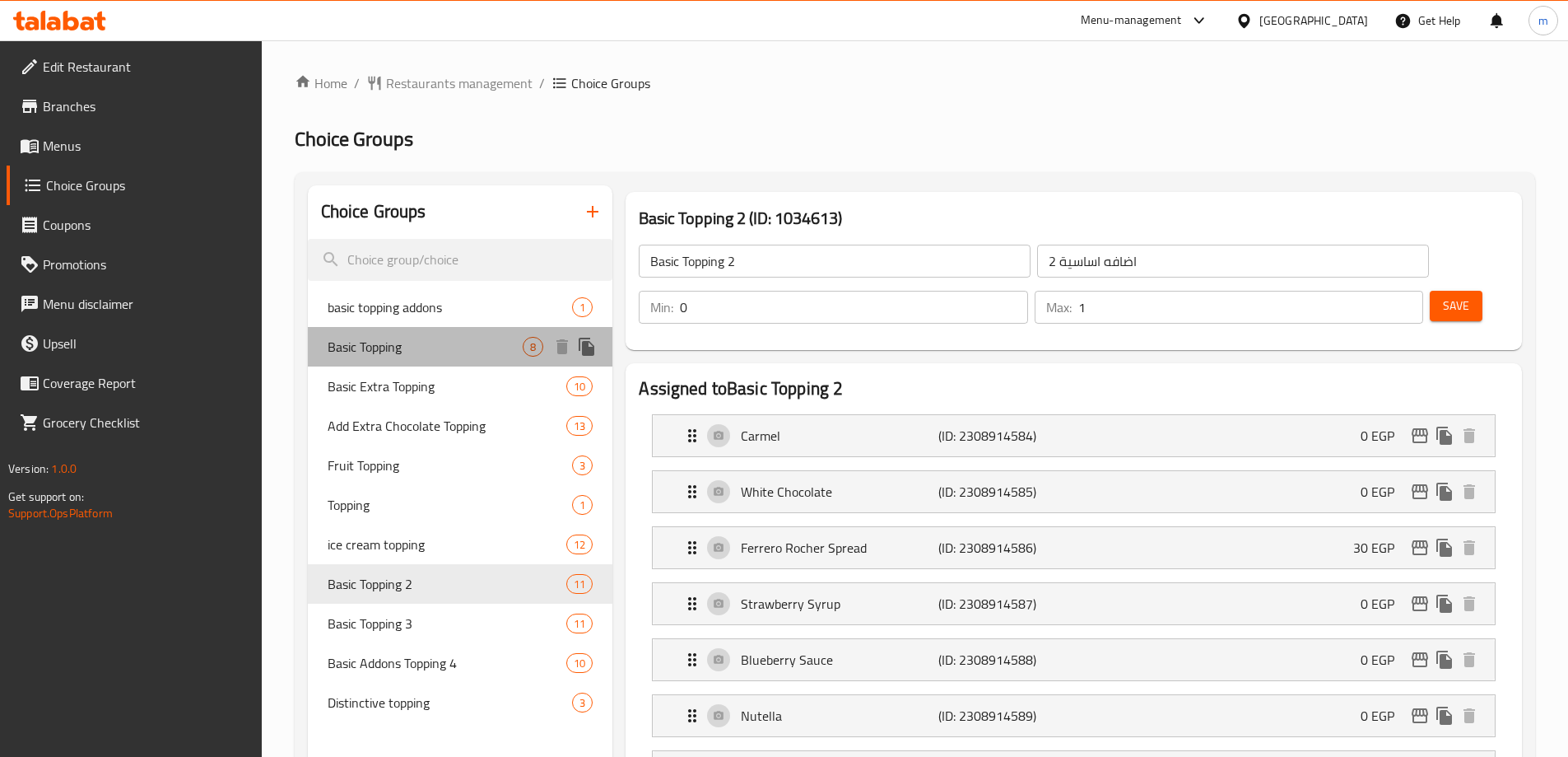
click at [430, 350] on span "Basic Topping" at bounding box center [425, 346] width 196 height 20
click at [418, 391] on span "Basic Extra Topping" at bounding box center [448, 385] width 239 height 20
type input "Basic Topping"
type input "اضافات الاساسيه"
type input "1"
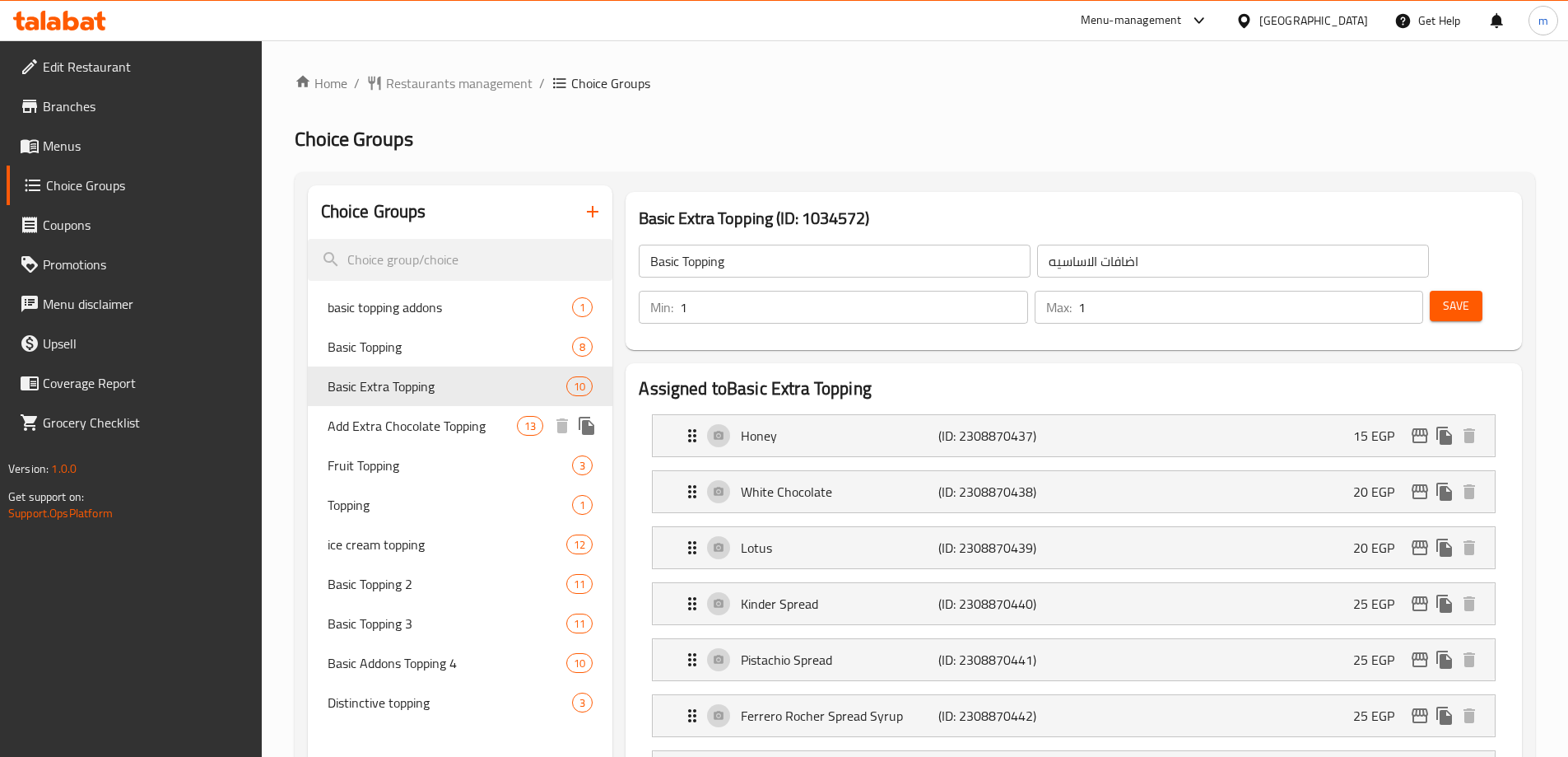
type input "Basic Extra Topping"
type input "اكسترا توبينج أساسي"
type input "0"
click at [403, 443] on div "Add Extra Chocolate Topping 13" at bounding box center [460, 425] width 306 height 39
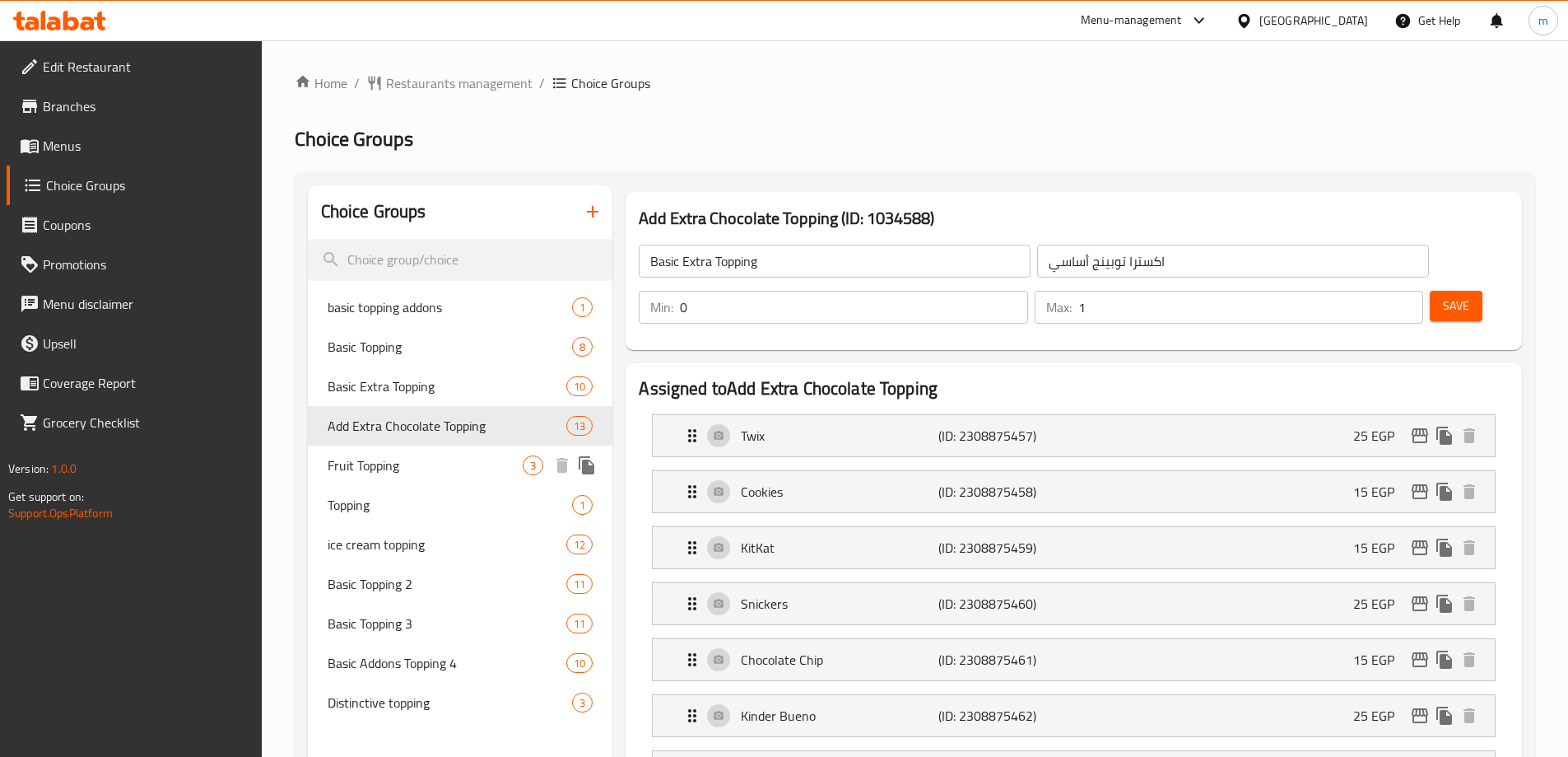
type input "Add Extra Chocolate Topping"
type input "أضافة إكسترا تشوكلات توبينج"
type input "13"
click at [397, 475] on span "Fruit Topping" at bounding box center [425, 465] width 196 height 20
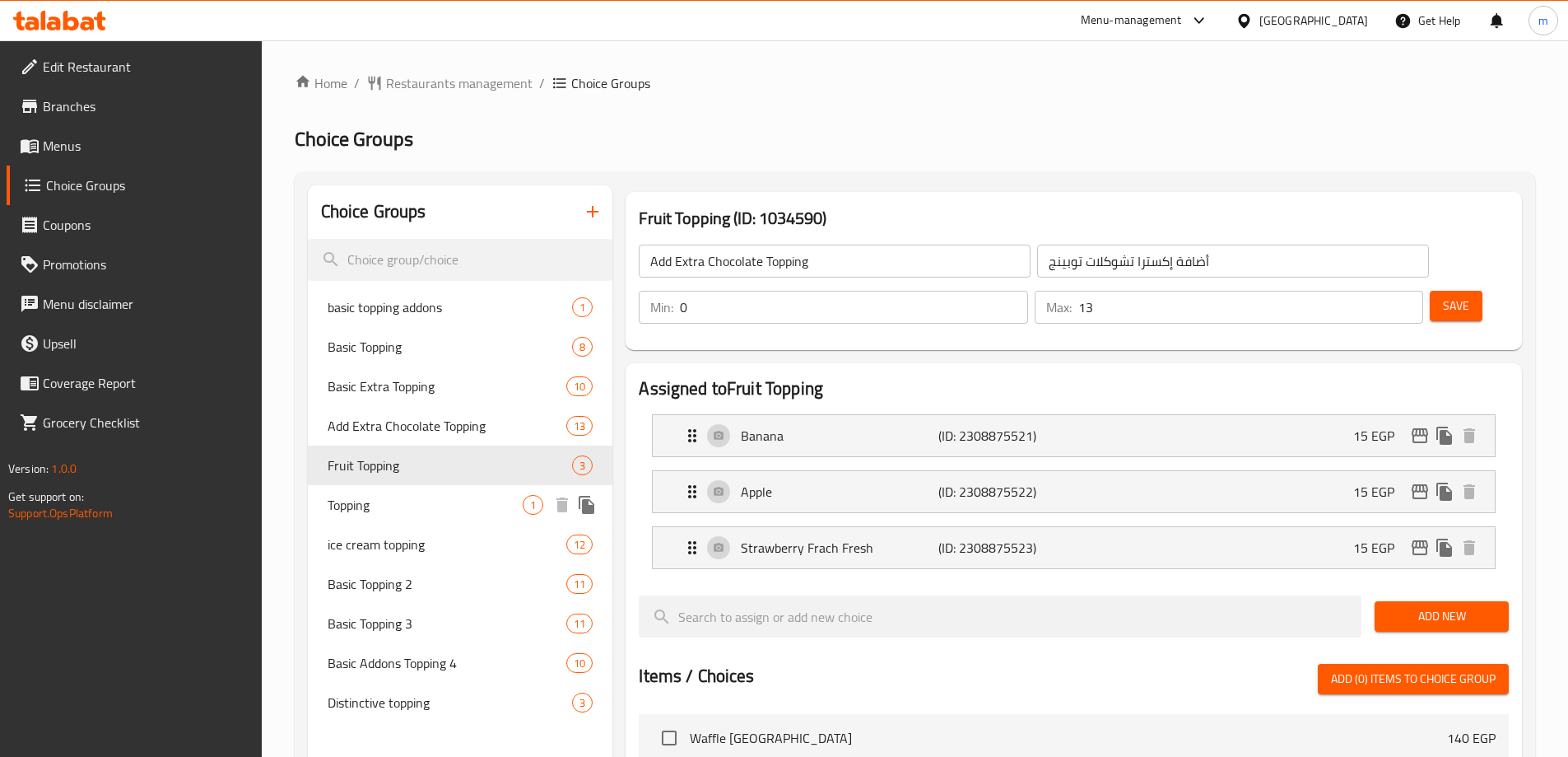
type input "Fruit Topping"
type input "أضاف فاكهه"
type input "3"
click at [392, 513] on span "Topping" at bounding box center [425, 504] width 196 height 20
type input "Topping"
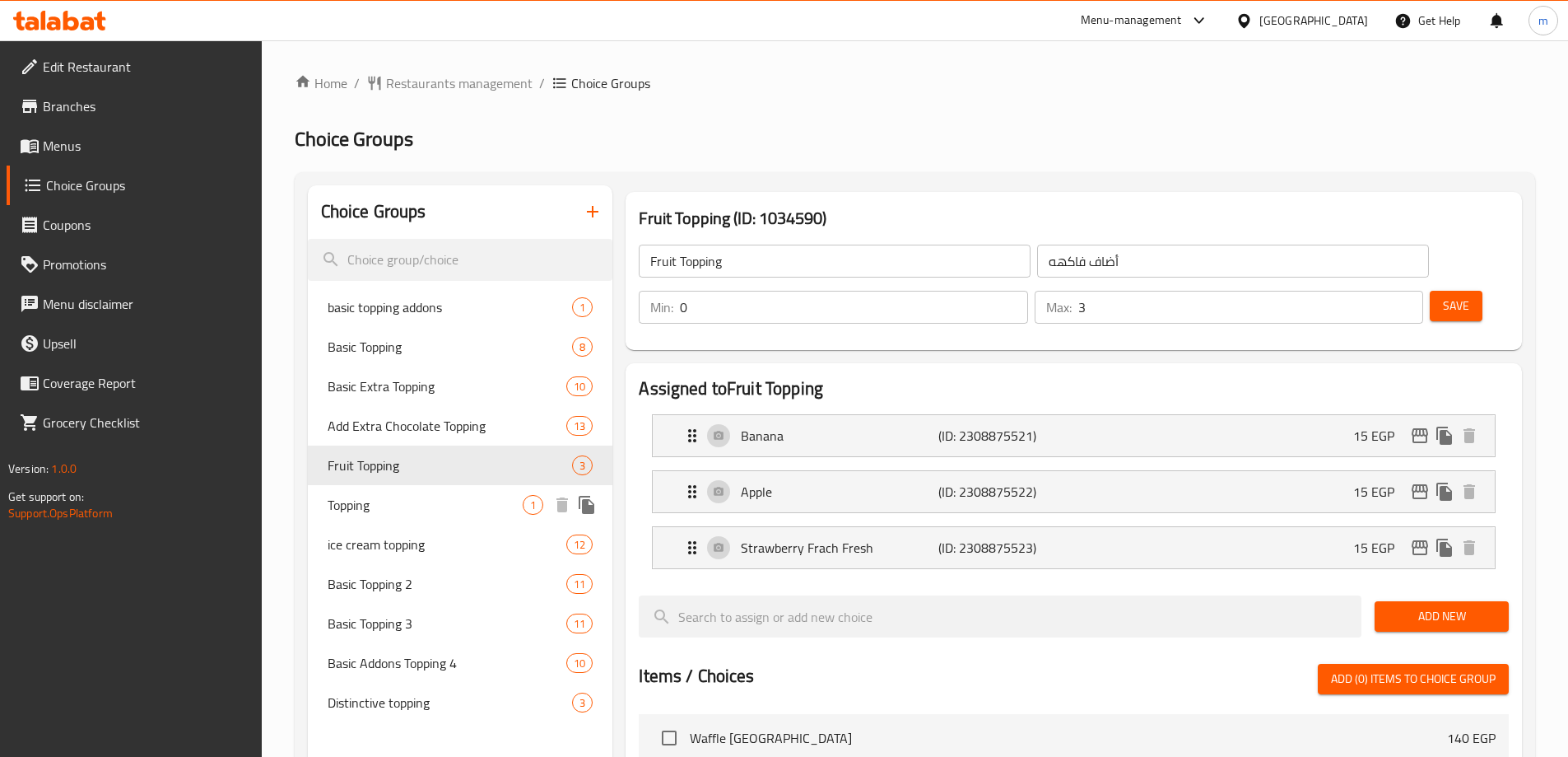
type input "توبينج"
type input "1"
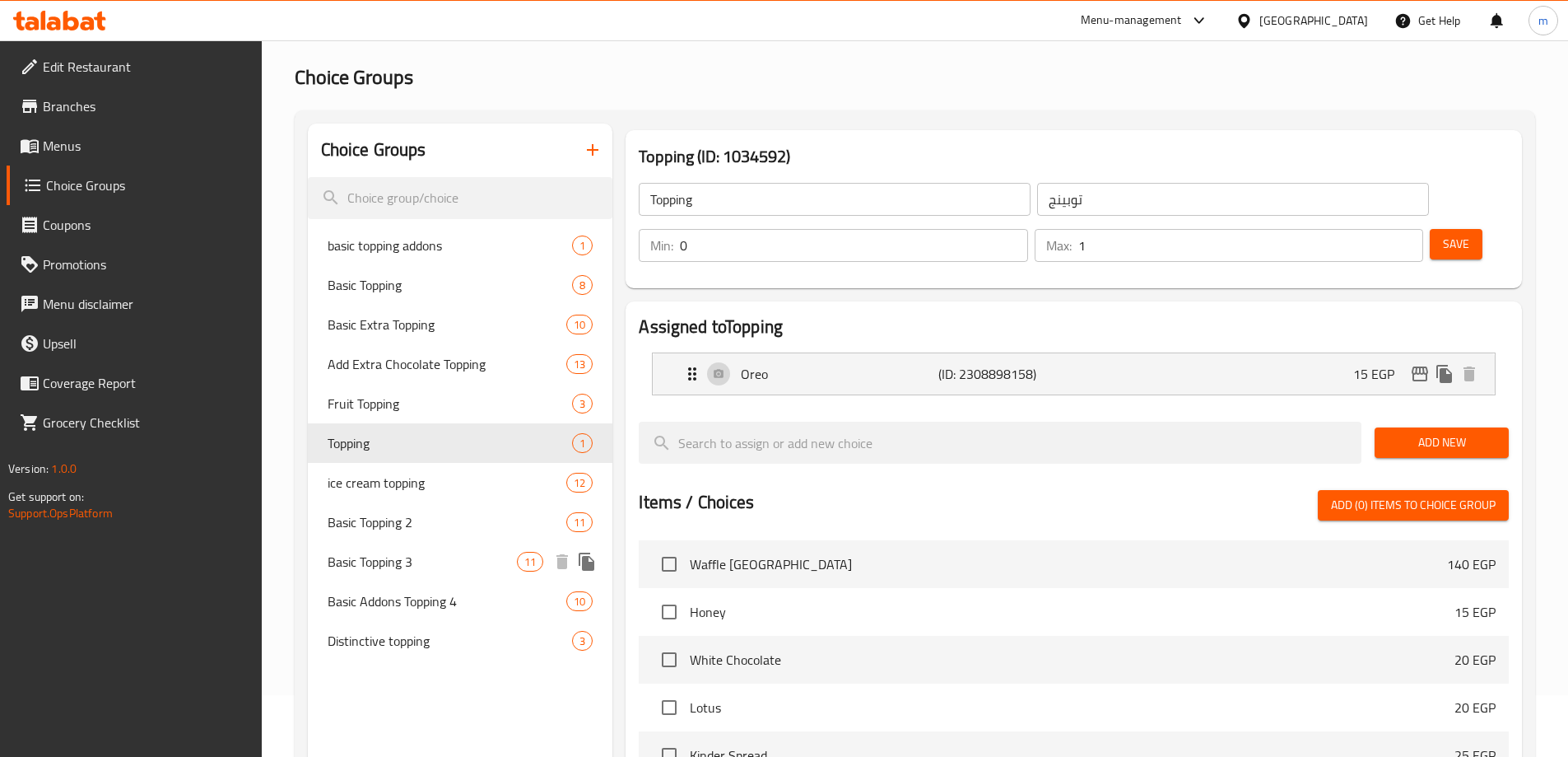
scroll to position [165, 0]
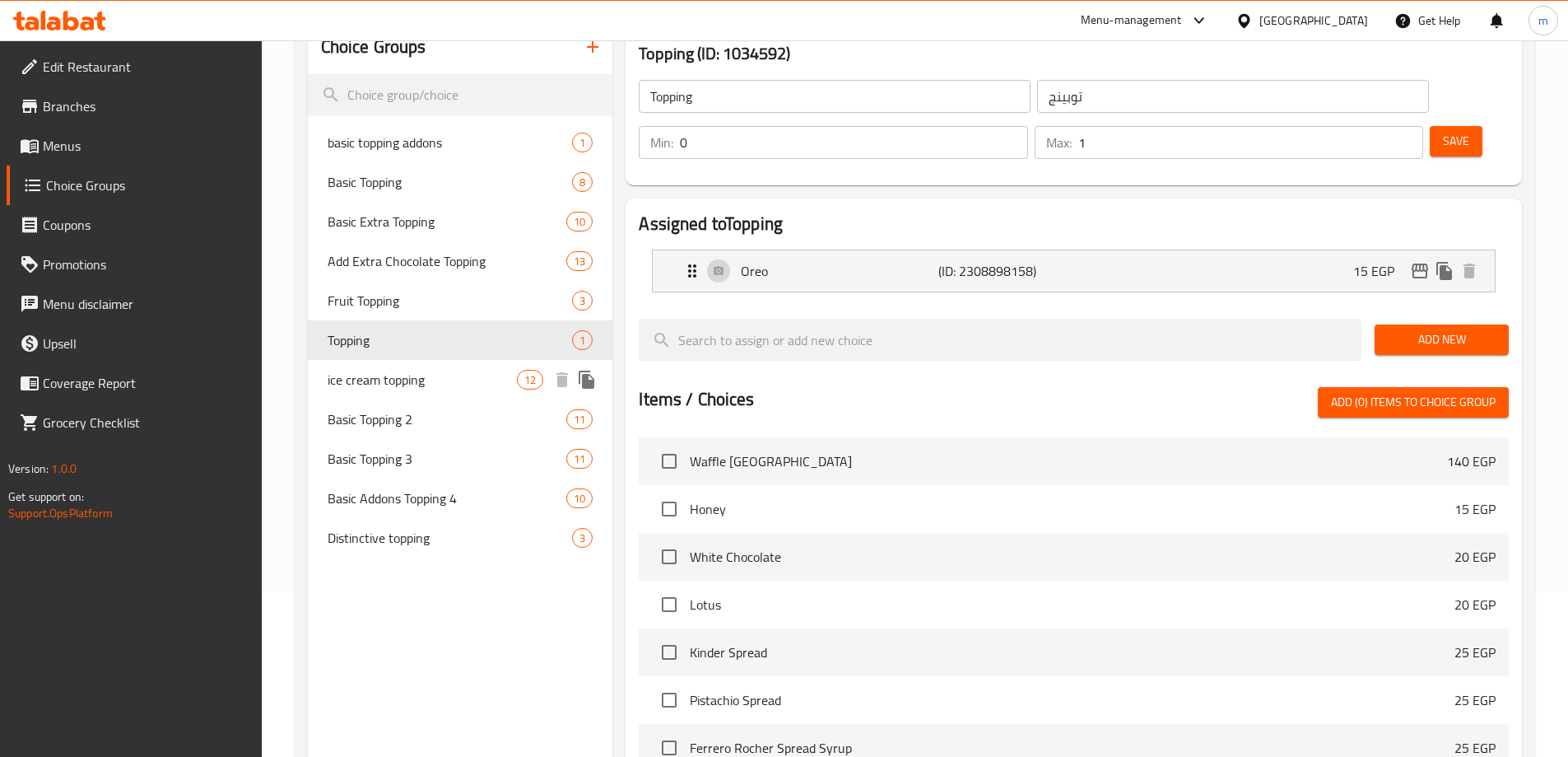
drag, startPoint x: 407, startPoint y: 378, endPoint x: 398, endPoint y: 408, distance: 31.3
click at [407, 378] on span "ice cream topping" at bounding box center [423, 379] width 190 height 20
type input "ice cream topping"
type input "أضاف ايس كريم"
type input "10"
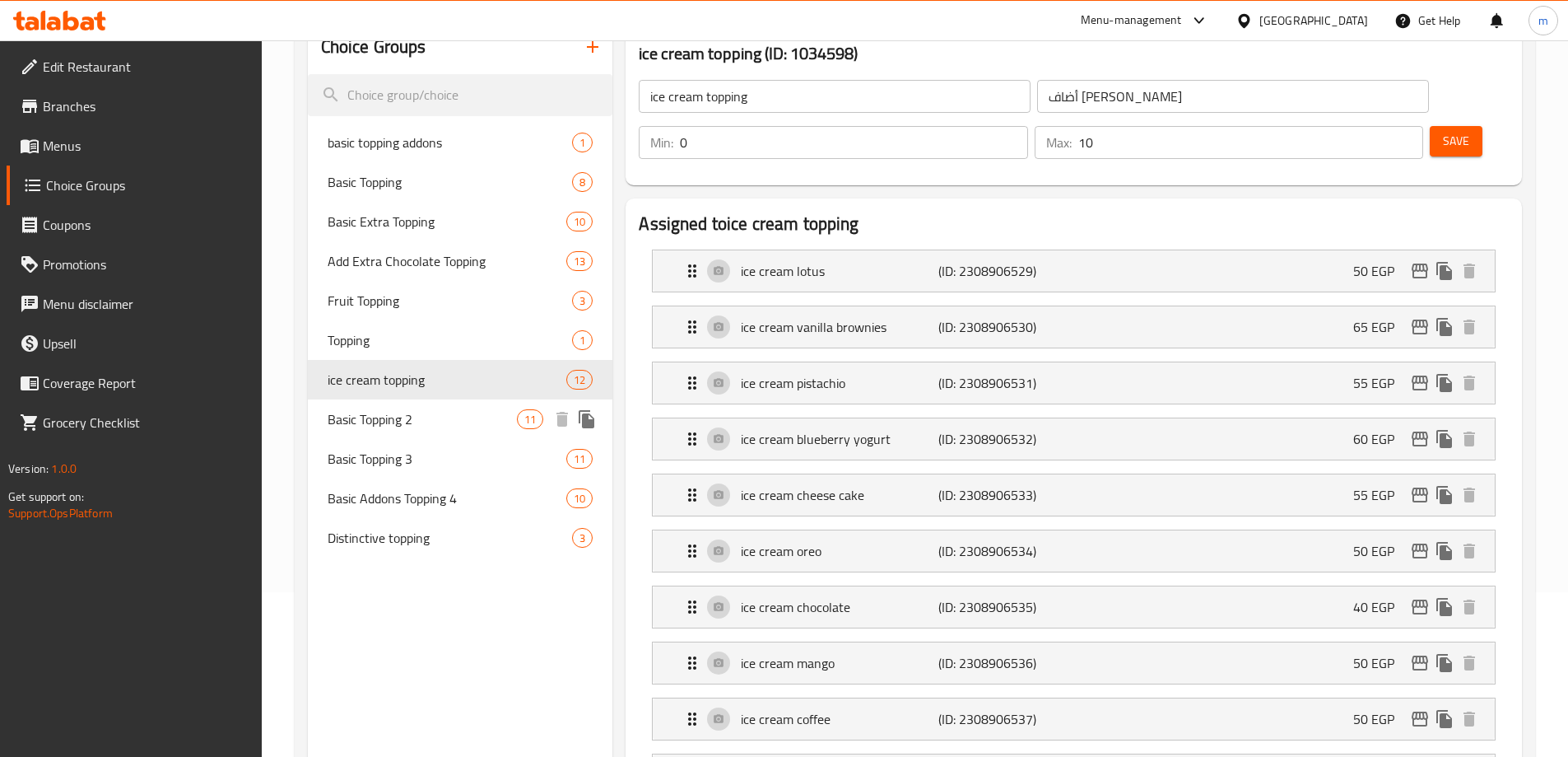
click at [398, 409] on span "Basic Topping 2" at bounding box center [423, 419] width 190 height 20
type input "Basic Topping 2"
type input "اضافه اساسية 2"
type input "1"
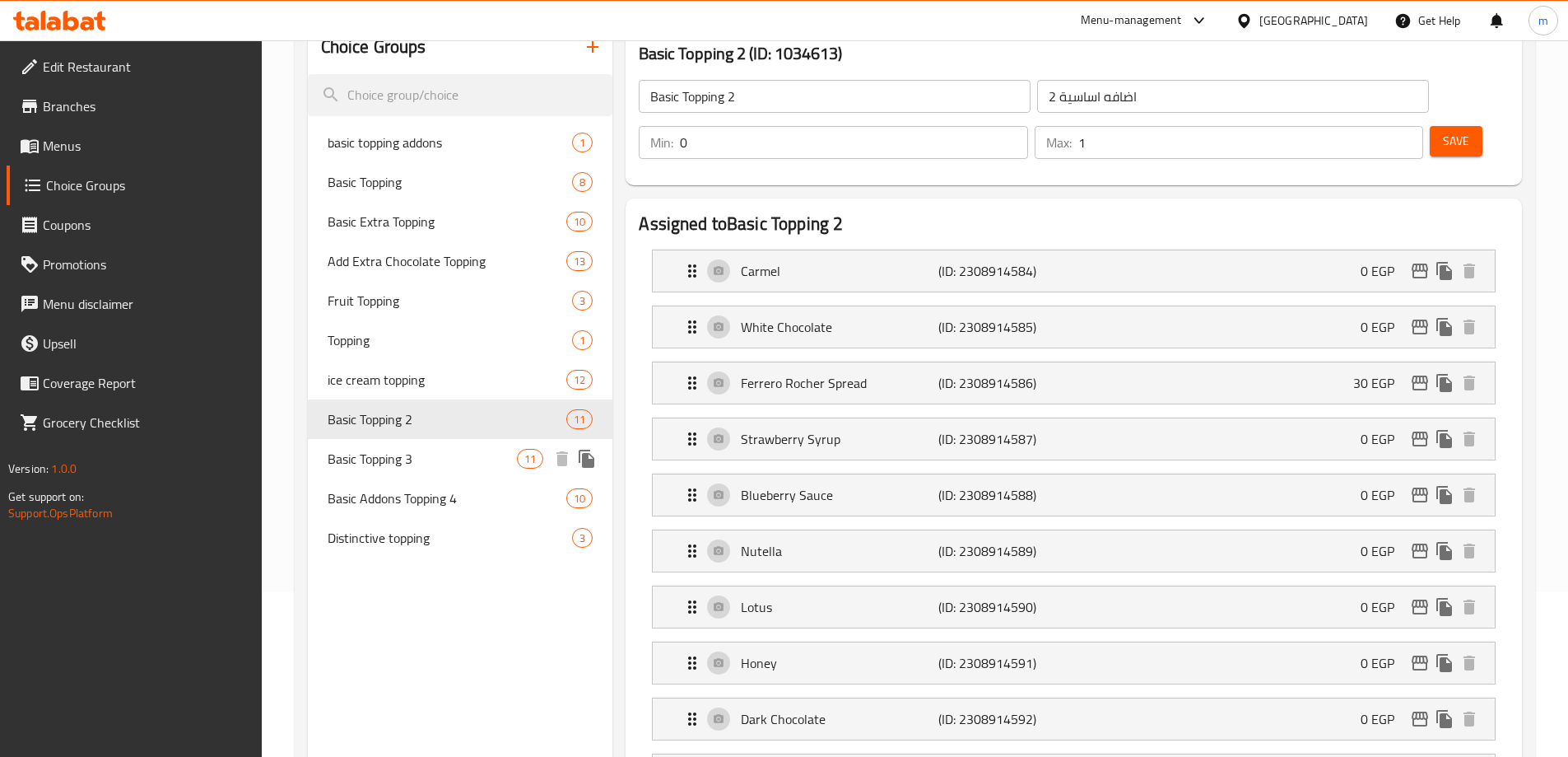
click at [400, 461] on span "Basic Topping 3" at bounding box center [423, 458] width 190 height 20
type input "Basic Topping 3"
type input "اضافه الاساسية 3"
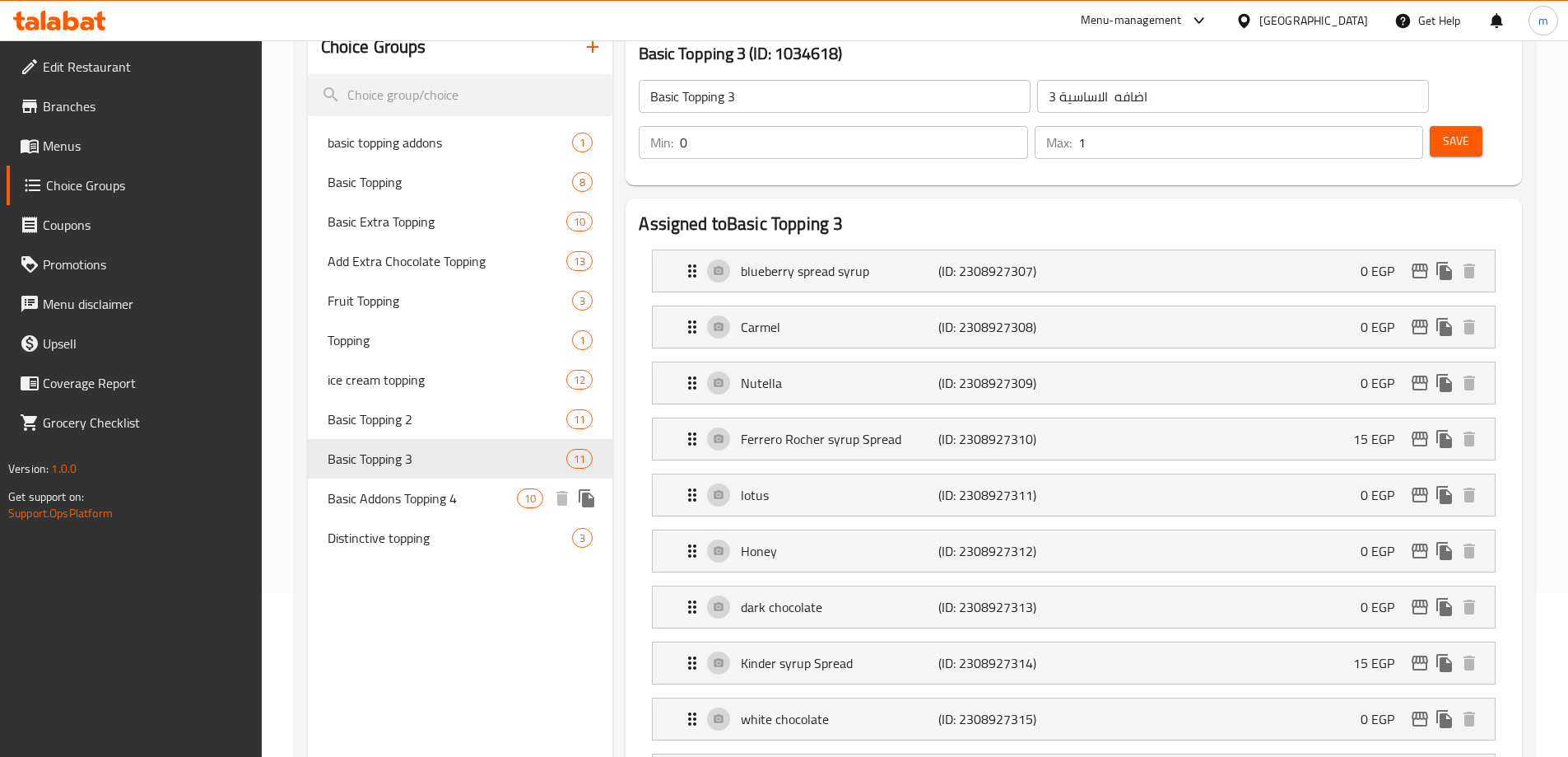
click at [402, 493] on span "Basic Addons Topping 4" at bounding box center [423, 498] width 190 height 20
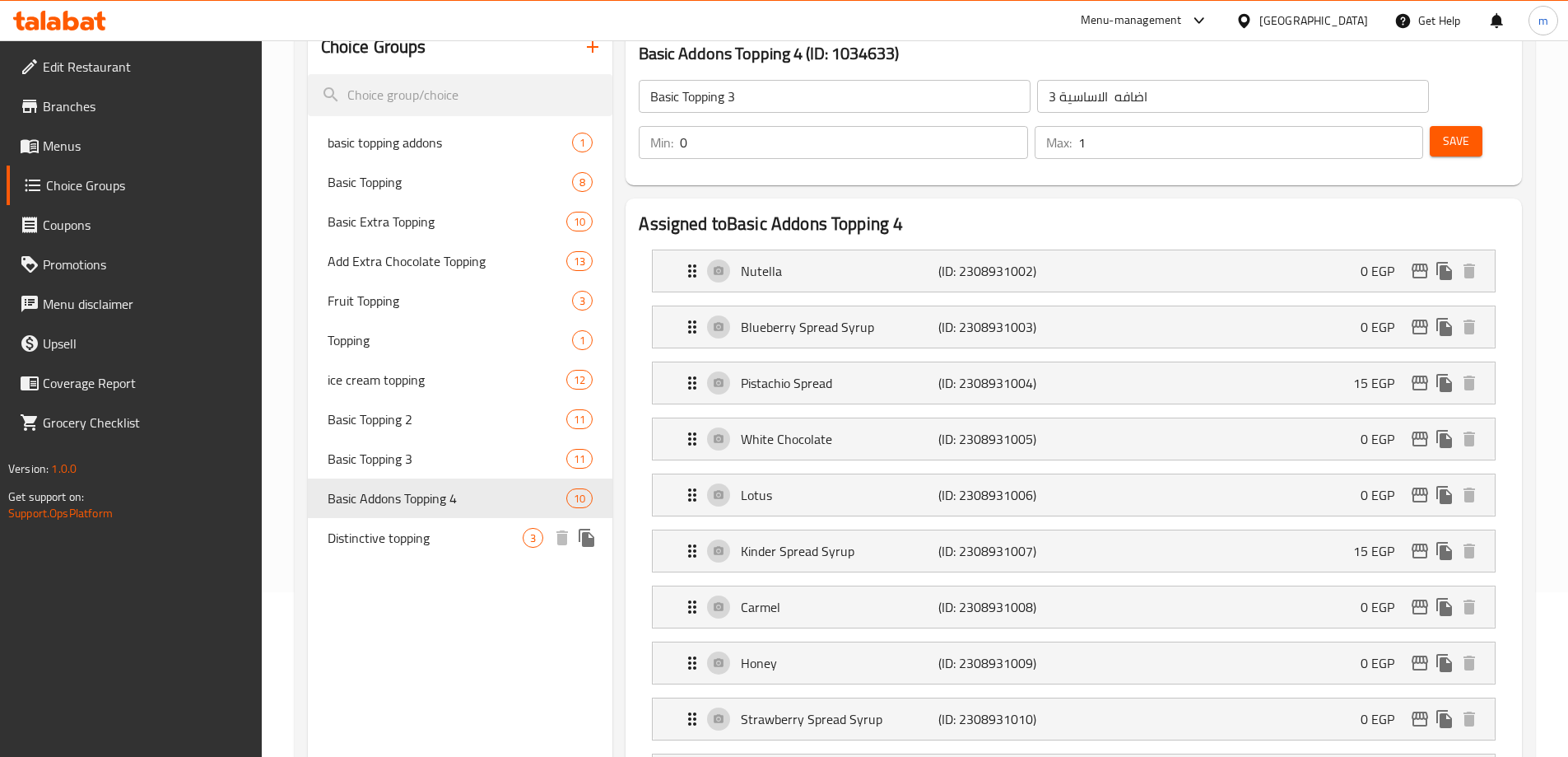
type input "Basic Addons Topping 4"
type input "اضافات توبينج أساسي 4"
type input "1"
click at [402, 543] on span "Distinctive topping" at bounding box center [425, 537] width 196 height 20
type input "Distinctive topping"
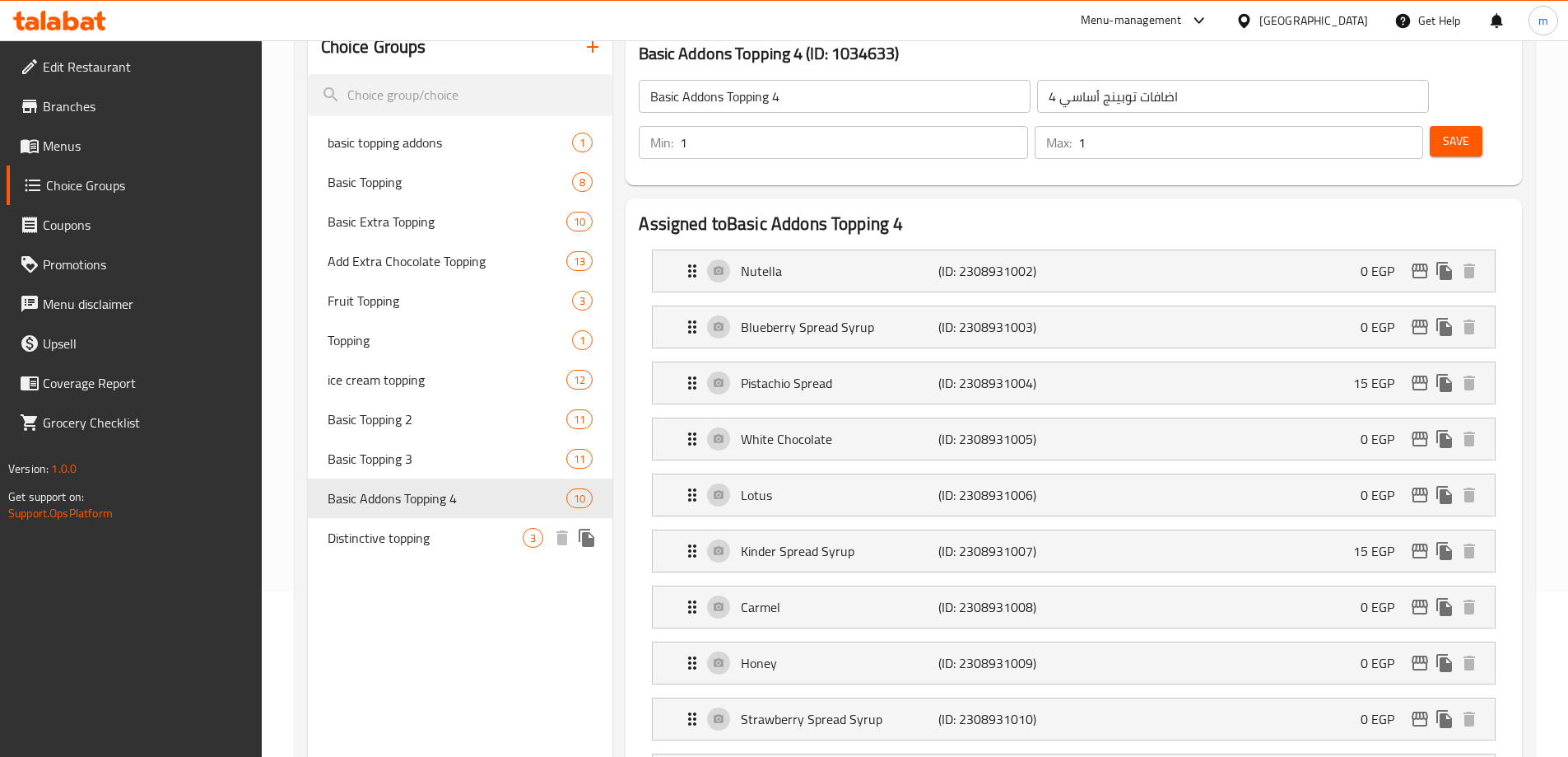
type input "اضافات متميزة"
type input "0"
type input "3"
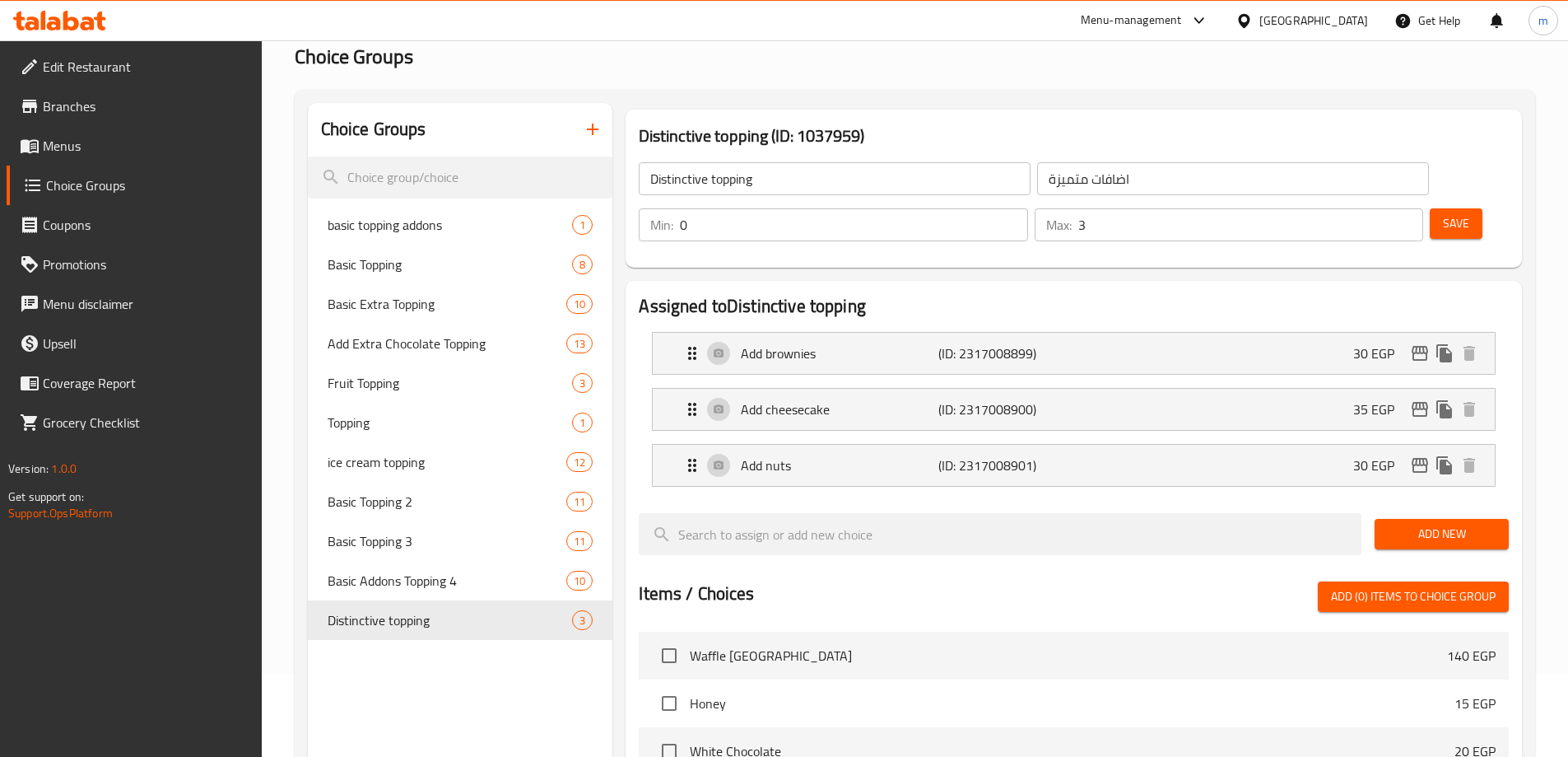
scroll to position [0, 0]
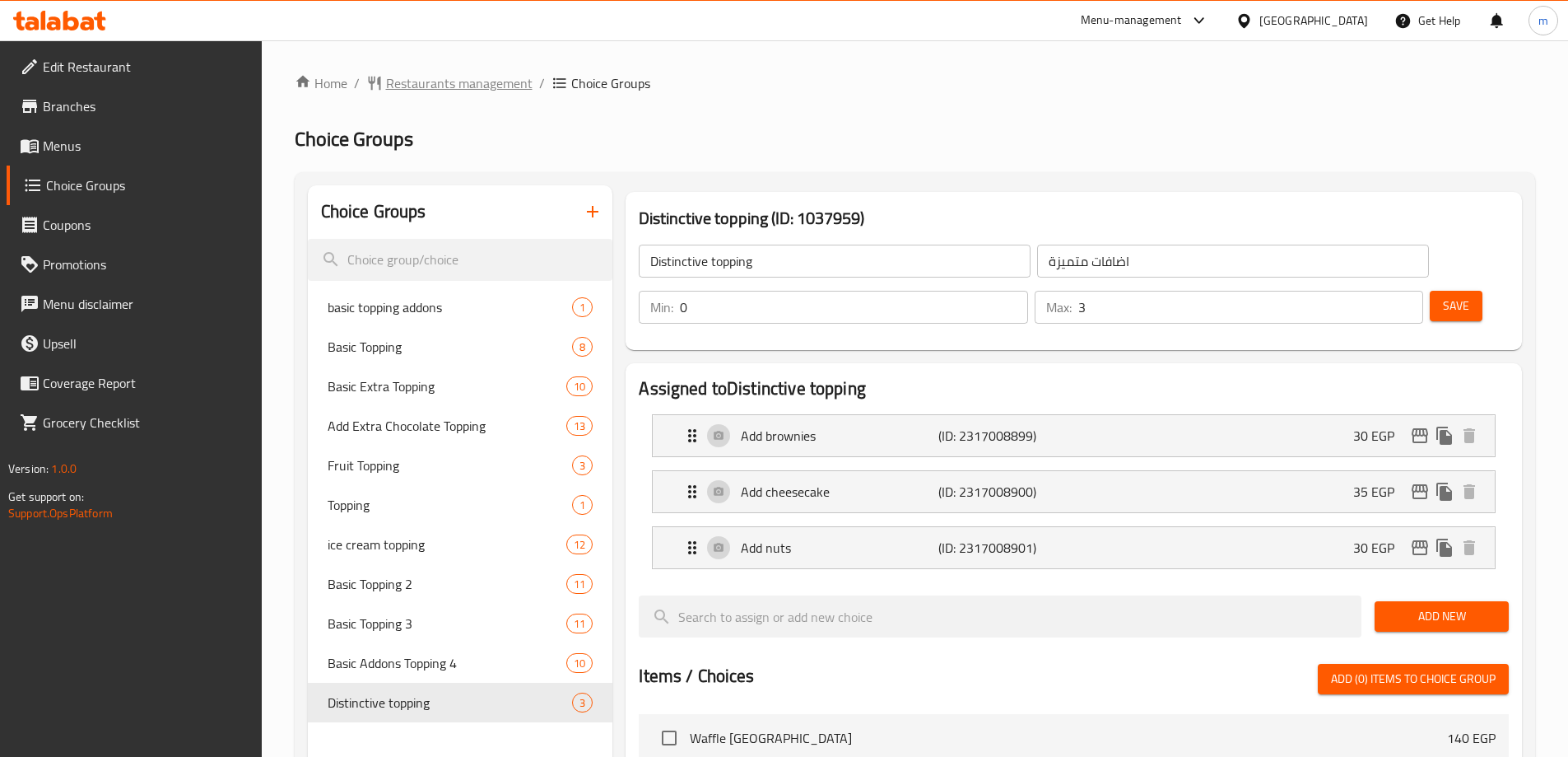
click at [437, 87] on span "Restaurants management" at bounding box center [459, 83] width 147 height 20
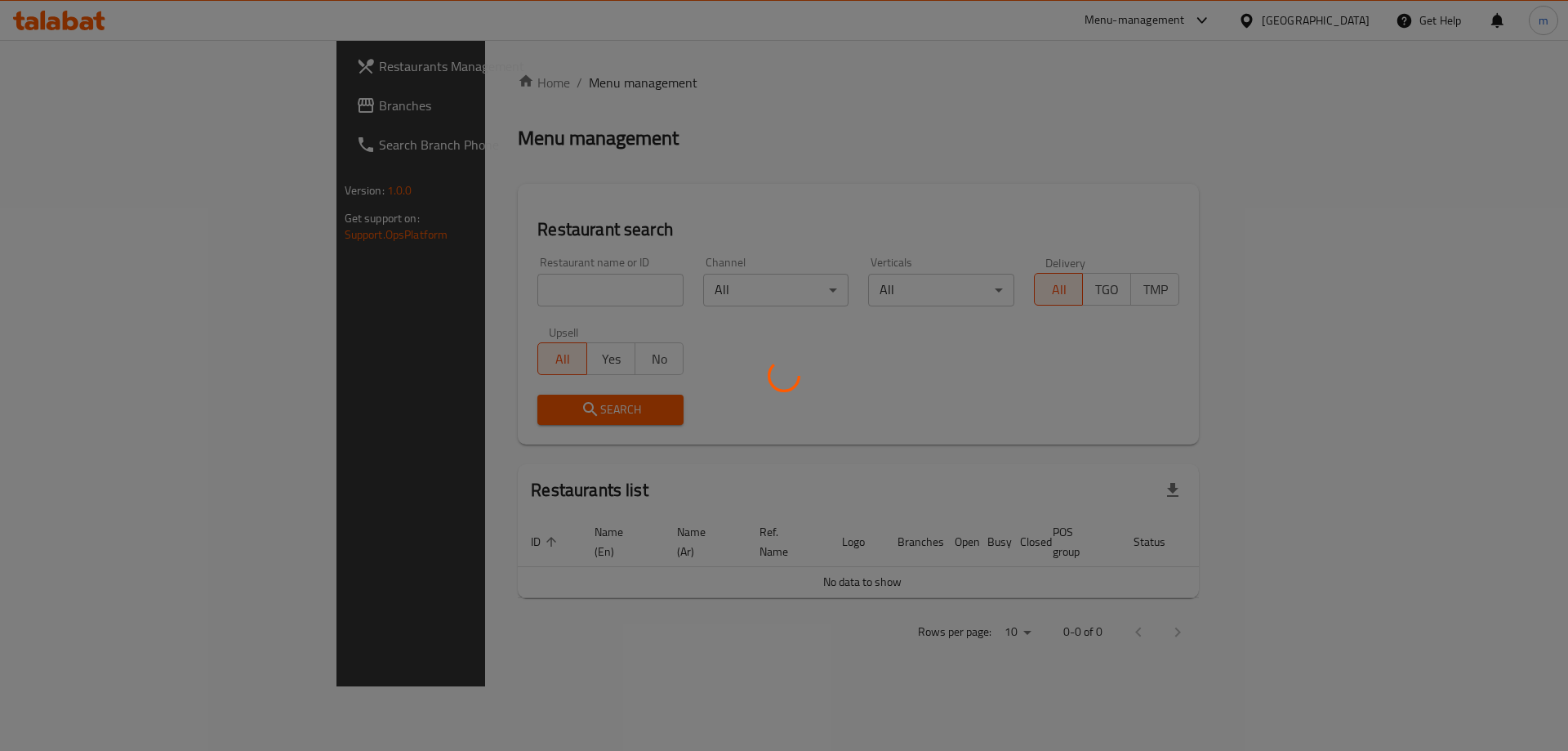
click at [107, 112] on div at bounding box center [784, 376] width 1568 height 751
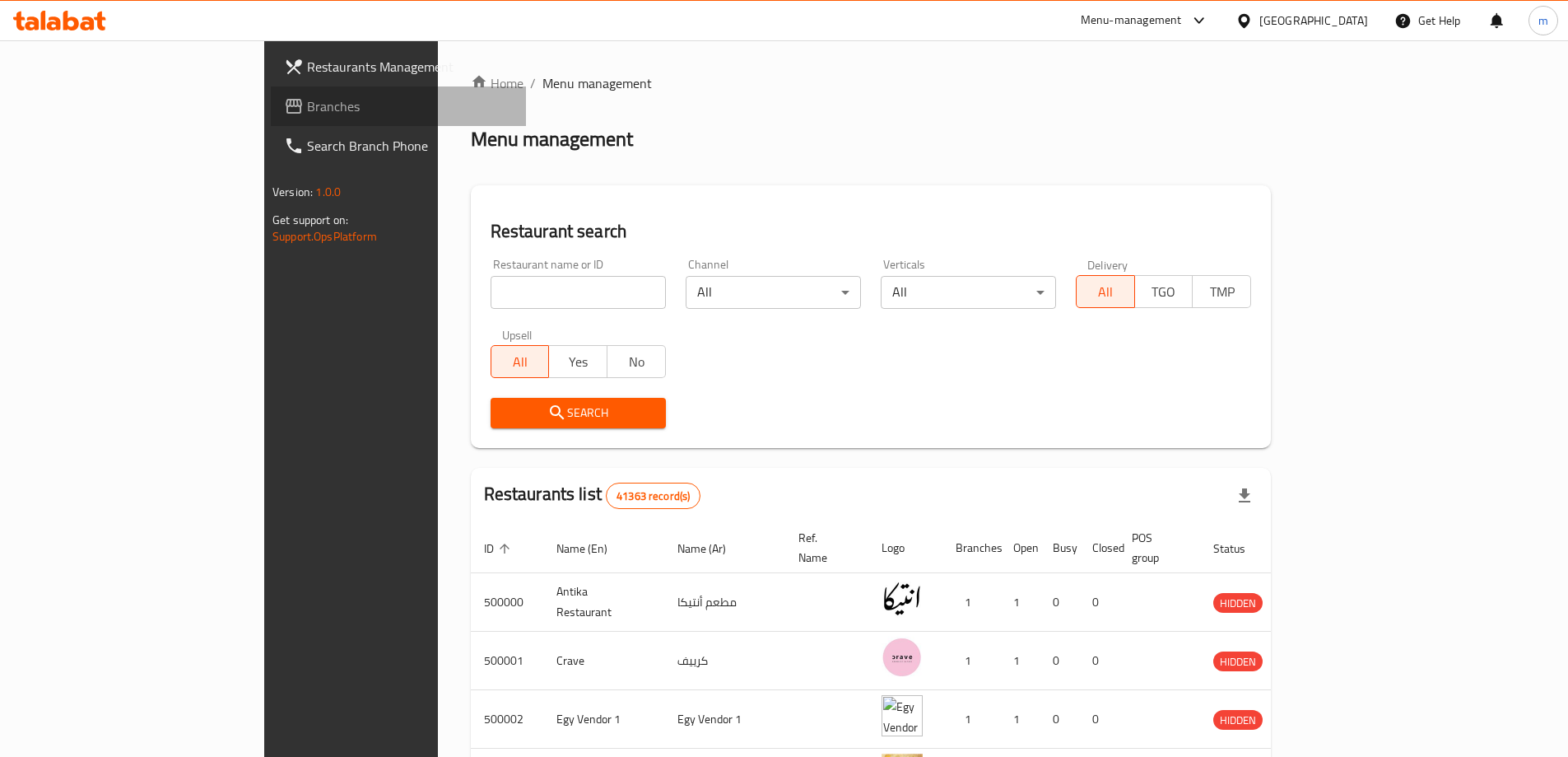
click at [307, 113] on span "Branches" at bounding box center [410, 106] width 206 height 20
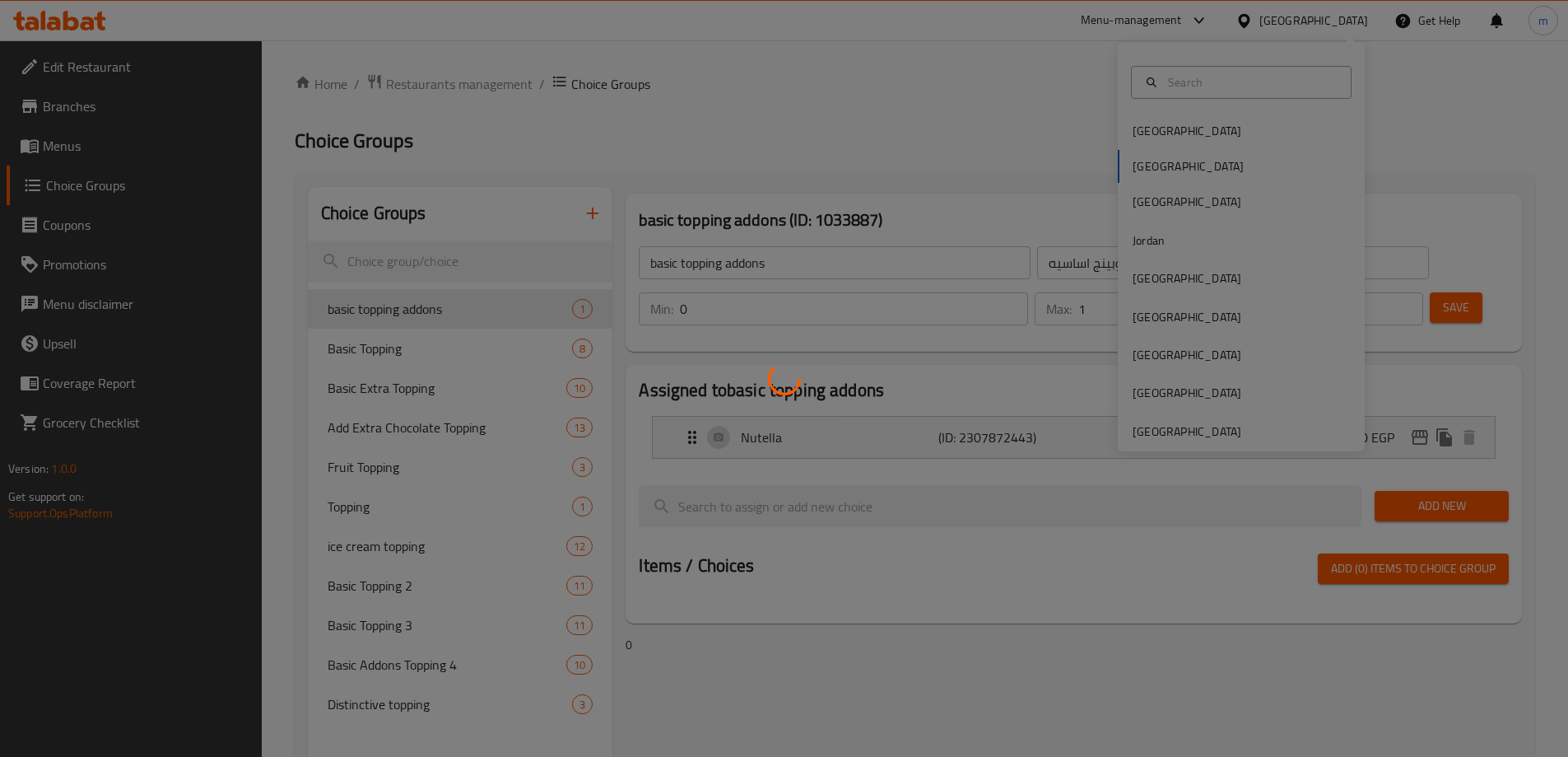
click at [1154, 232] on div at bounding box center [784, 378] width 1568 height 757
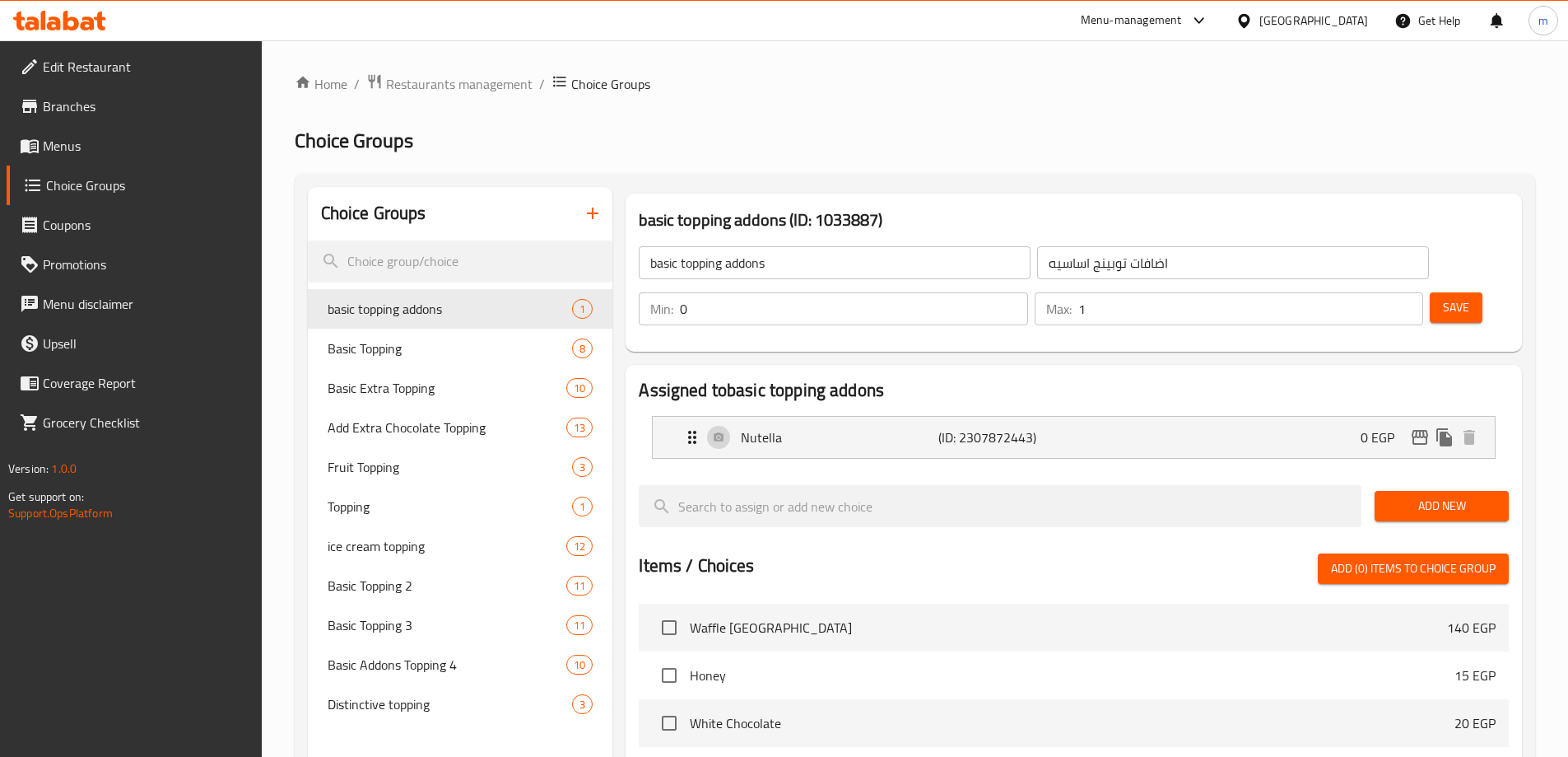
click at [1331, 33] on div at bounding box center [784, 378] width 1568 height 757
click at [1249, 21] on icon at bounding box center [1243, 20] width 11 height 14
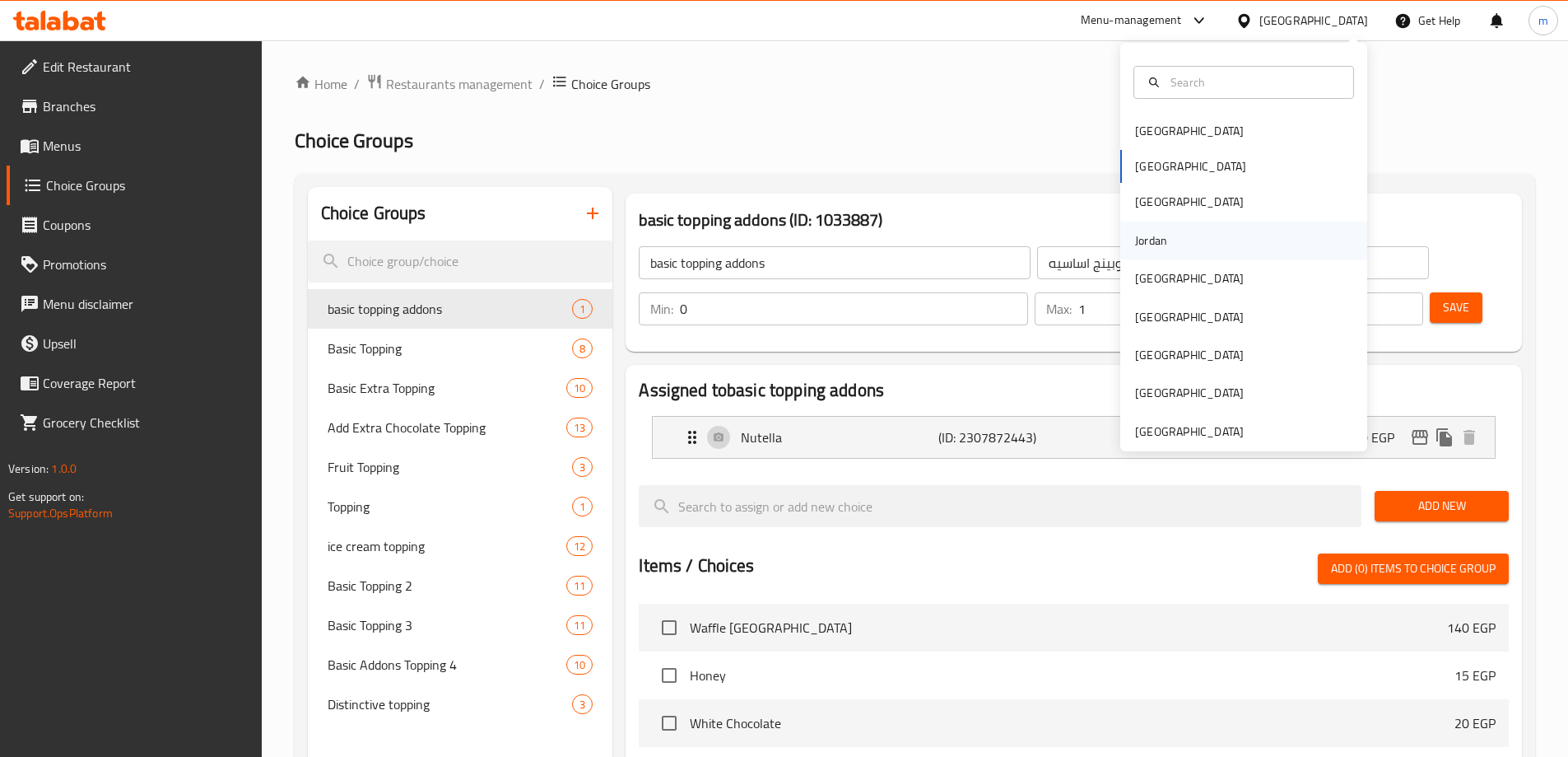
click at [1160, 231] on div "Jordan" at bounding box center [1151, 240] width 58 height 38
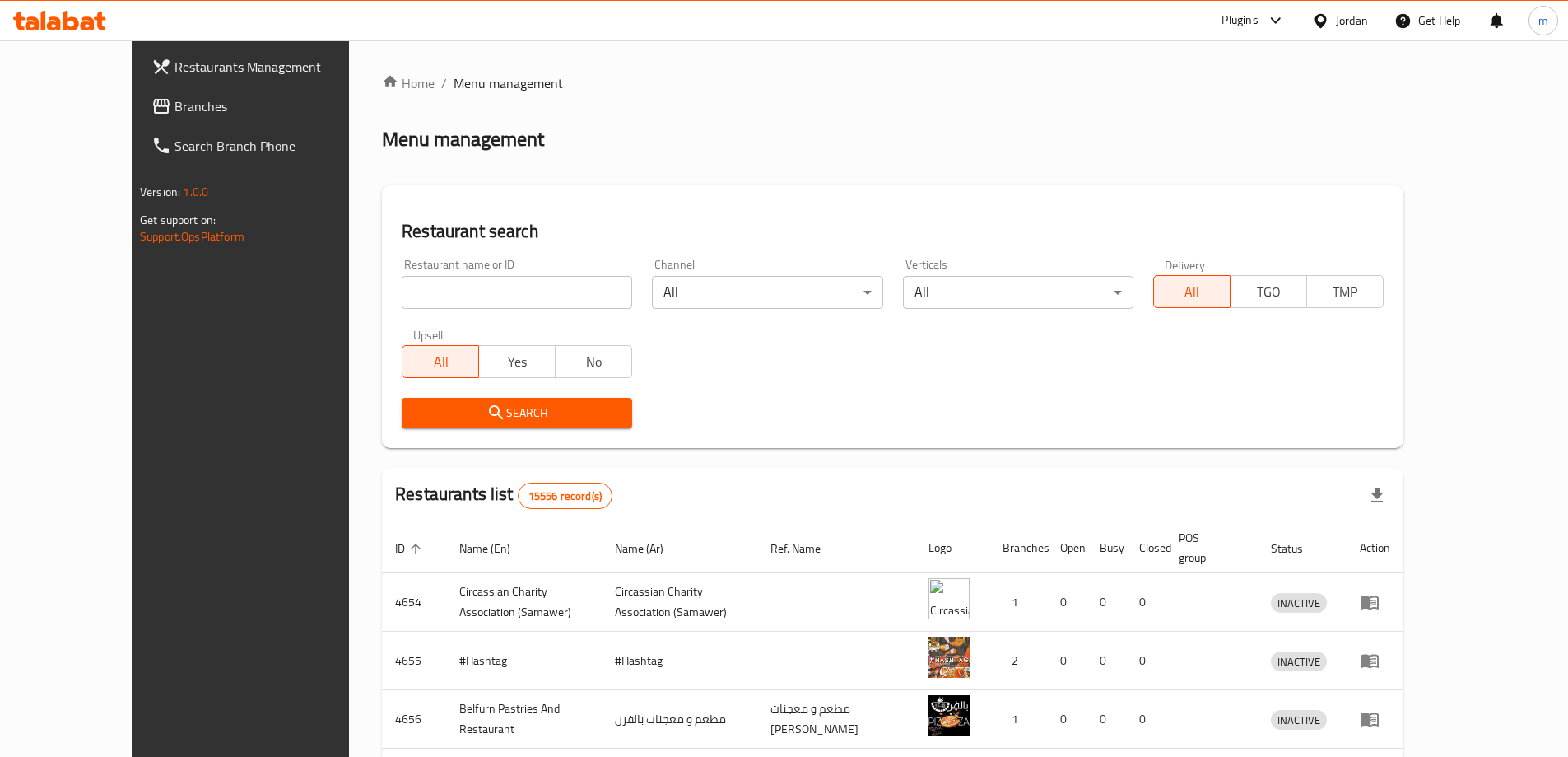
click at [174, 116] on span "Branches" at bounding box center [277, 106] width 206 height 20
